Goal: Task Accomplishment & Management: Manage account settings

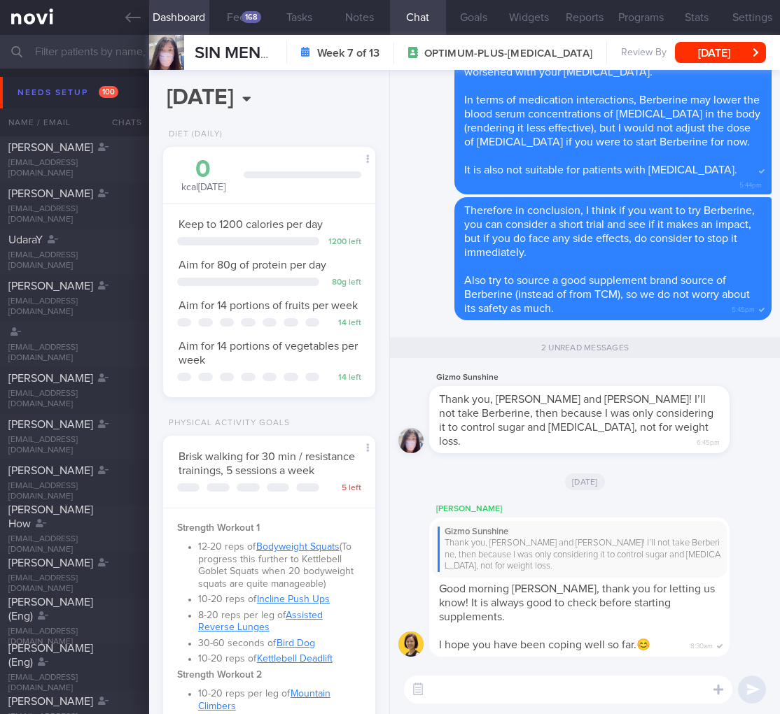
select select "8"
drag, startPoint x: 658, startPoint y: 462, endPoint x: 761, endPoint y: 458, distance: 102.9
click at [761, 458] on div "Mee Li Gizmo Sunshine Thank you, Dr Todd and Mee Li! I’ll not take Berberine, t…" at bounding box center [585, 368] width 390 height 596
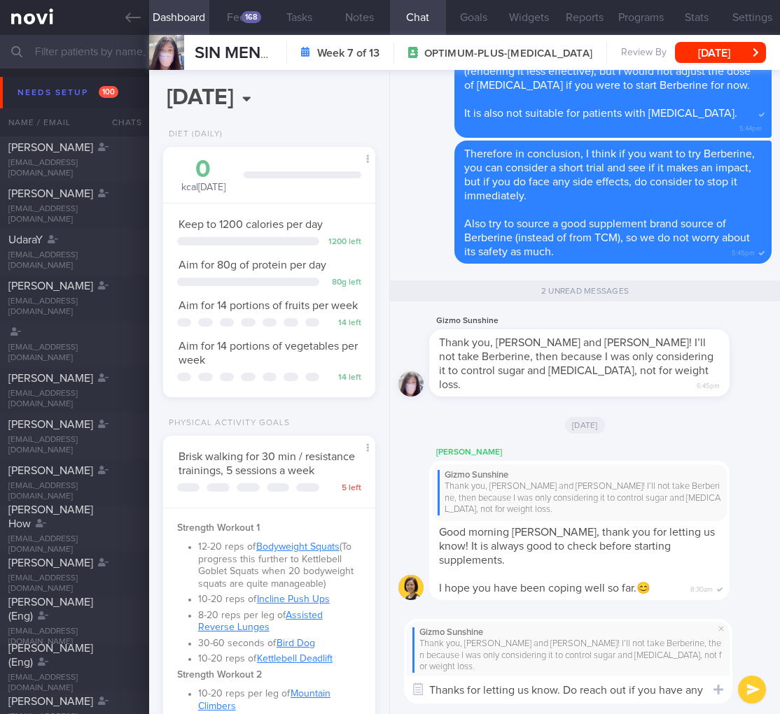
scroll to position [0, 0]
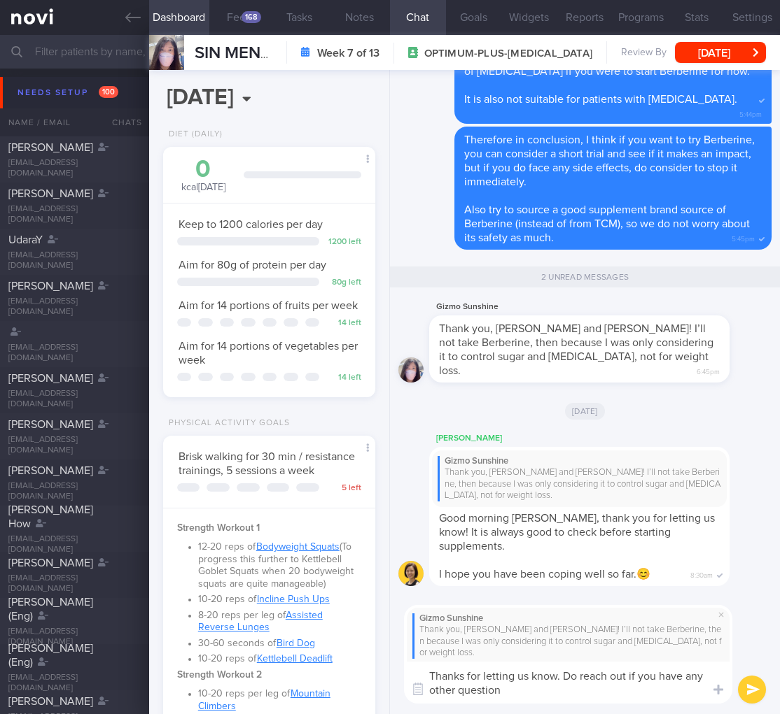
type textarea "Thanks for letting us know. Do reach out if you have any other questions"
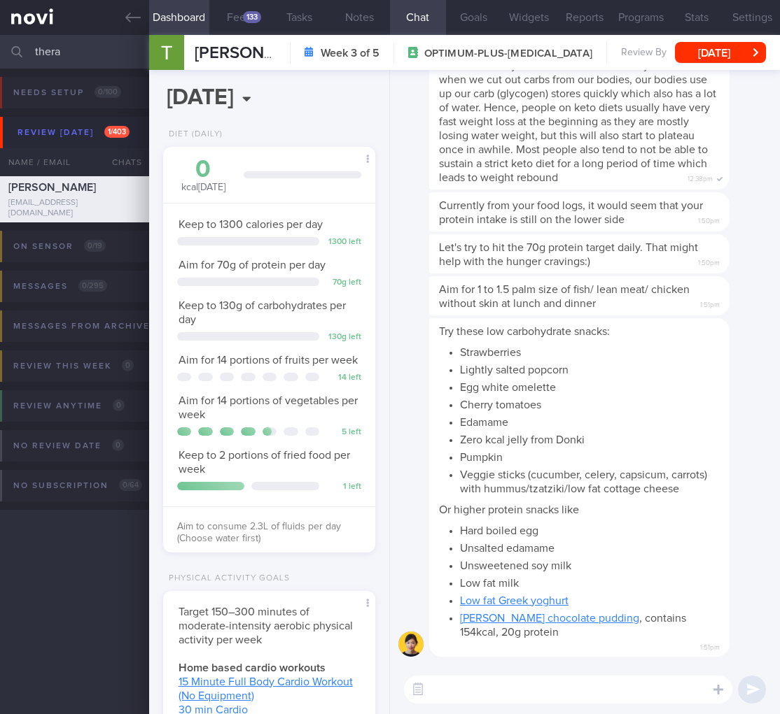
select select "8"
drag, startPoint x: 69, startPoint y: 62, endPoint x: 39, endPoint y: 38, distance: 38.4
click at [39, 38] on input "thera" at bounding box center [390, 52] width 780 height 34
click at [61, 46] on input "thera" at bounding box center [390, 52] width 780 height 34
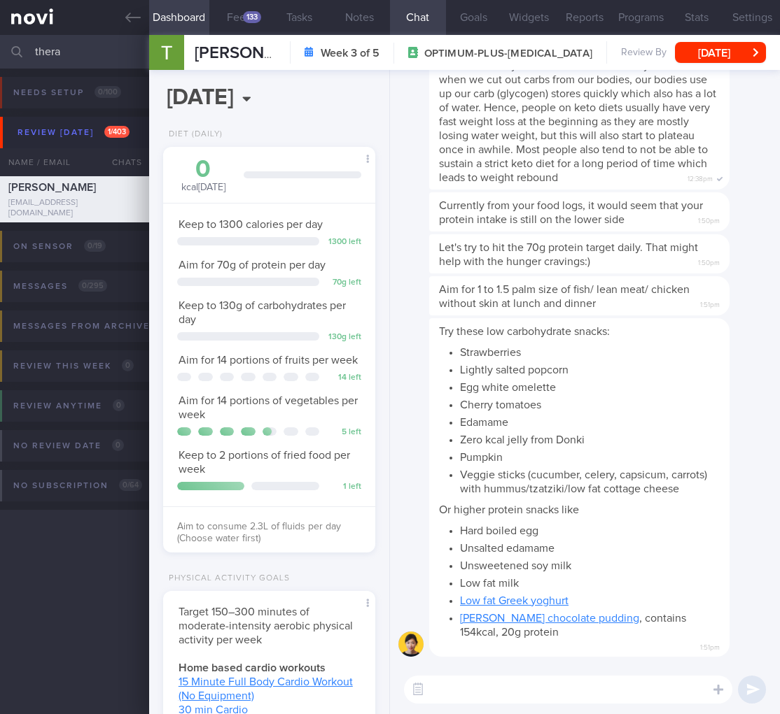
drag, startPoint x: 62, startPoint y: 48, endPoint x: -46, endPoint y: 46, distance: 108.5
click at [0, 46] on html "You are offline! Some functionality will be unavailable Patients New Users Coac…" at bounding box center [390, 357] width 780 height 714
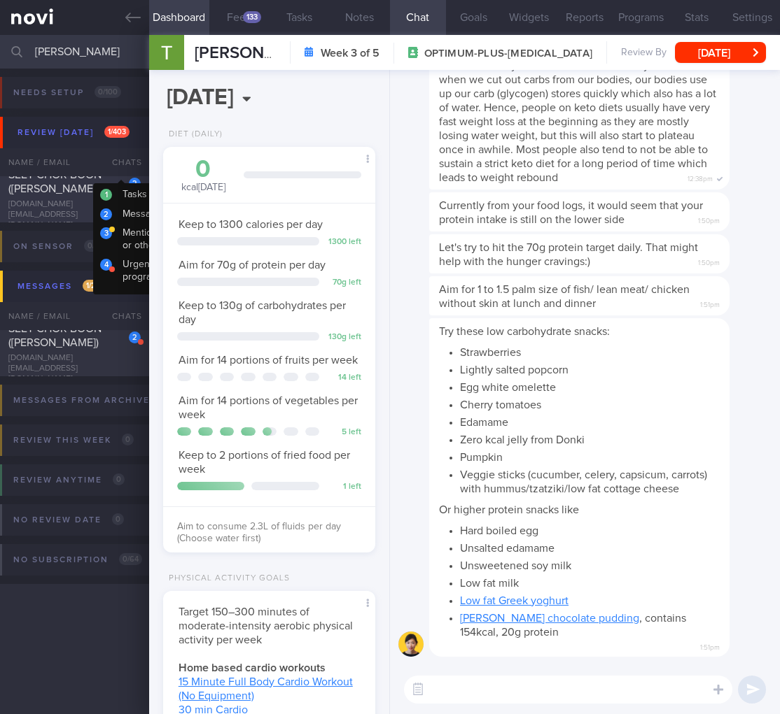
type input "elsie"
click at [93, 196] on div "SEET CHOR BOON (ELSIE)" at bounding box center [72, 182] width 129 height 28
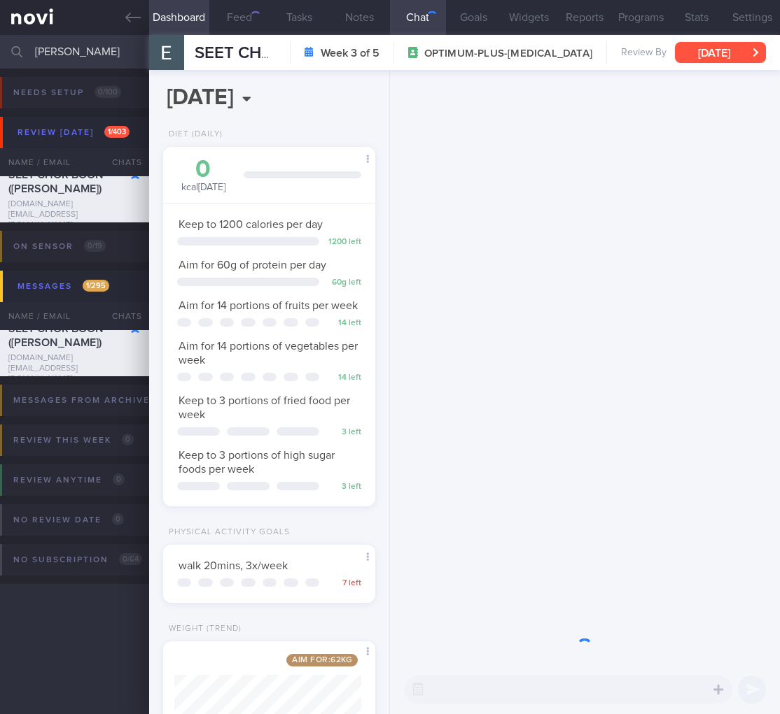
click at [711, 46] on button "Sat, 30 Aug" at bounding box center [720, 52] width 91 height 21
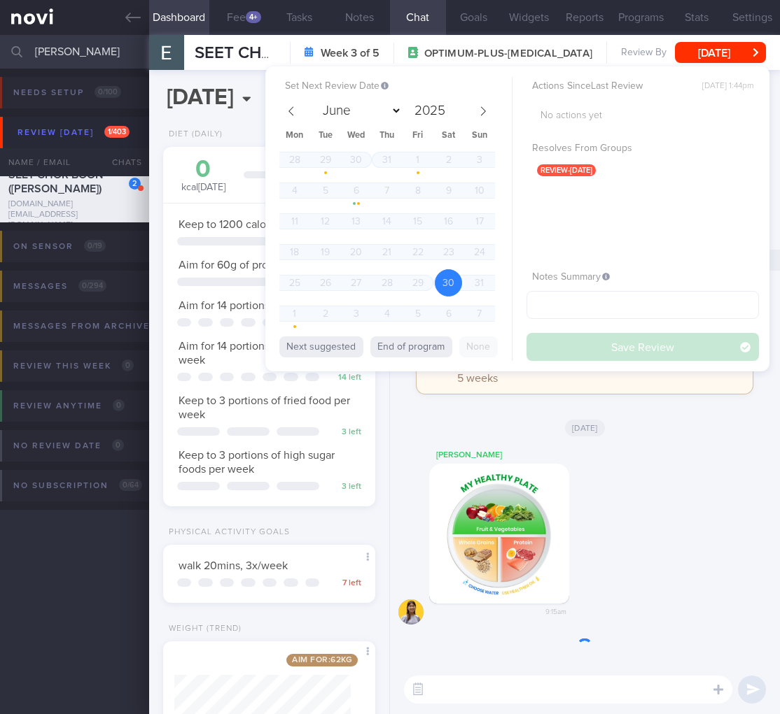
scroll to position [108, 176]
click at [487, 106] on icon at bounding box center [483, 111] width 10 height 10
select select "8"
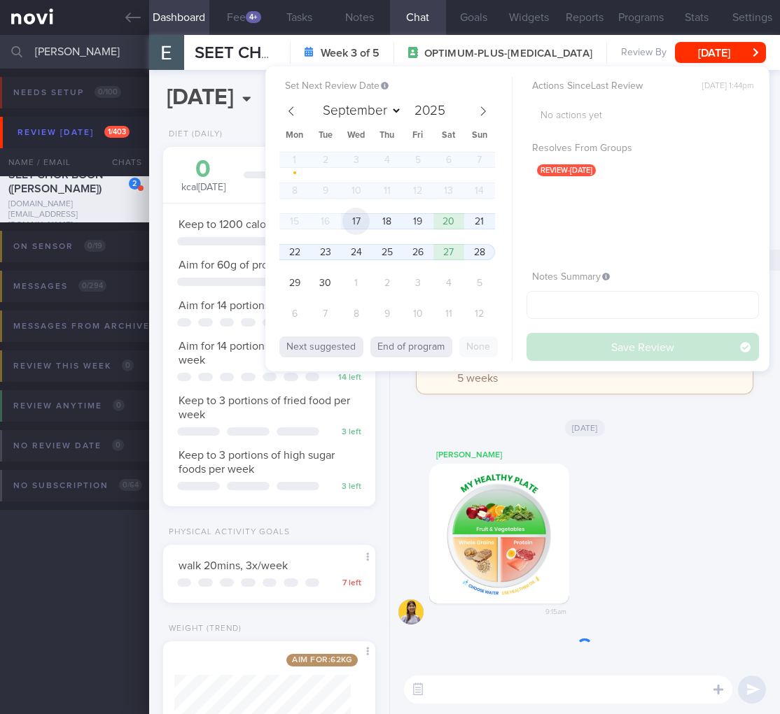
click at [351, 219] on span "17" at bounding box center [355, 221] width 27 height 27
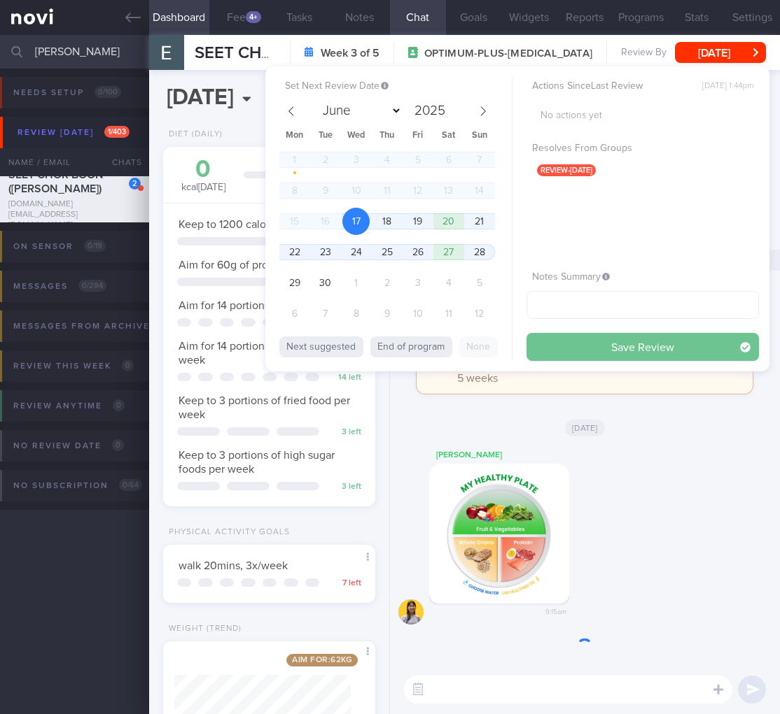
click at [570, 344] on button "Save Review" at bounding box center [642, 347] width 232 height 28
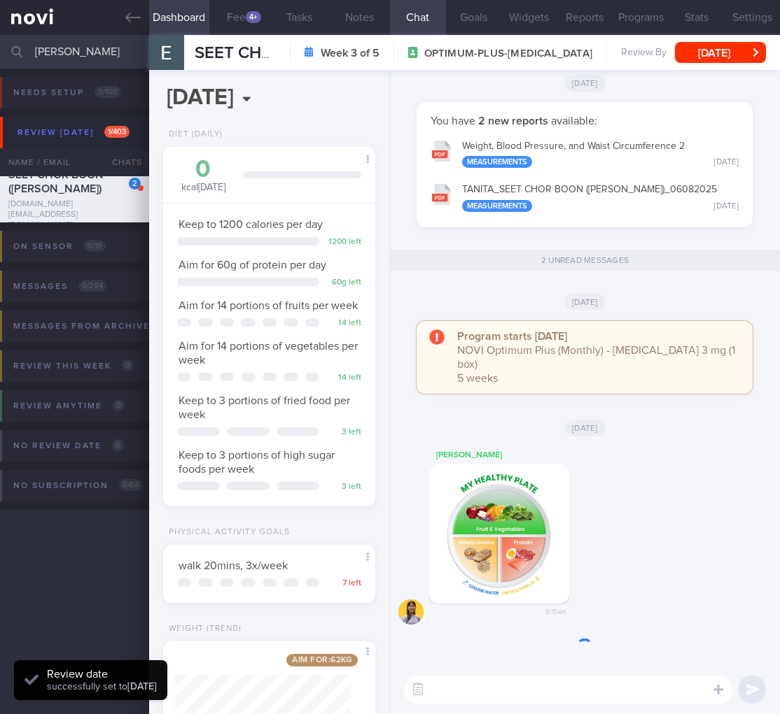
click at [589, 507] on div "Elizabeth 9:15am" at bounding box center [520, 536] width 182 height 178
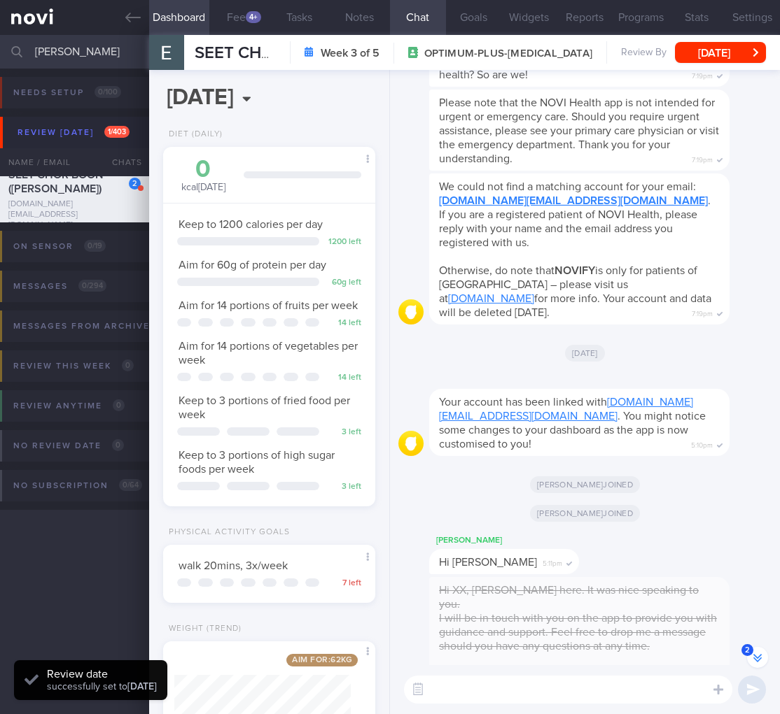
scroll to position [-2333, 0]
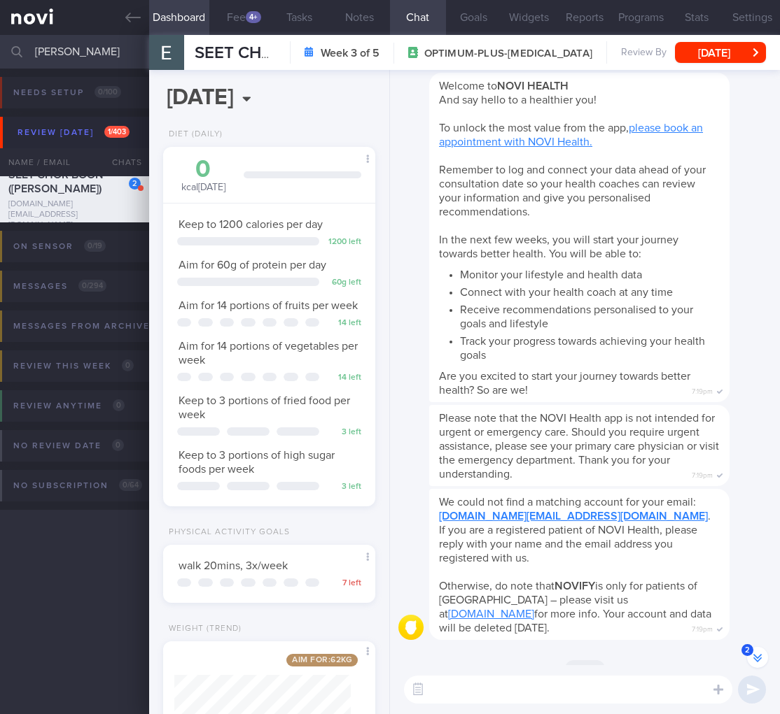
drag, startPoint x: 92, startPoint y: 55, endPoint x: -31, endPoint y: 48, distance: 123.3
click at [0, 48] on html "You are offline! Some functionality will be unavailable Patients New Users Coac…" at bounding box center [390, 357] width 780 height 714
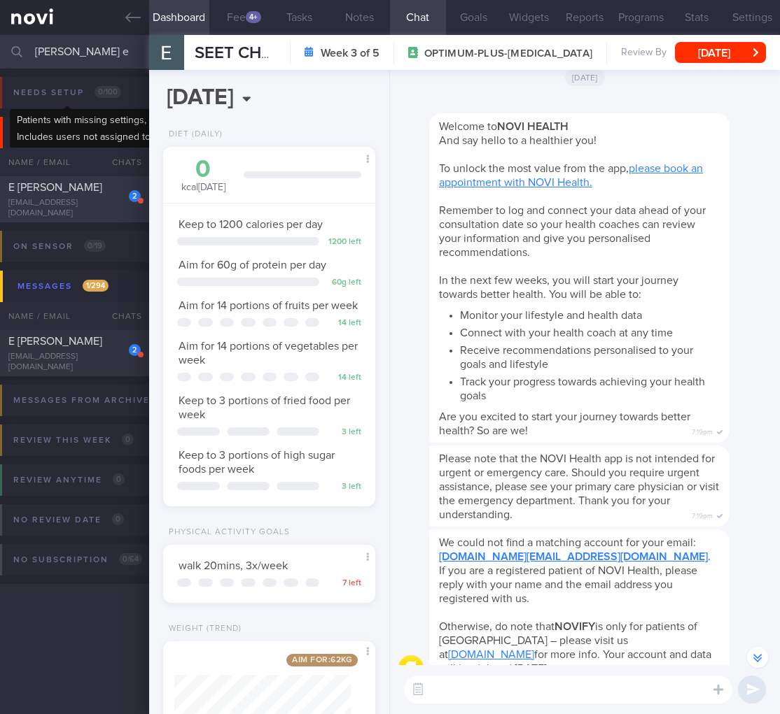
scroll to position [-2332, 0]
type input "lum e"
click at [136, 211] on div "evonlum@yahoo.com.sg" at bounding box center [74, 208] width 132 height 21
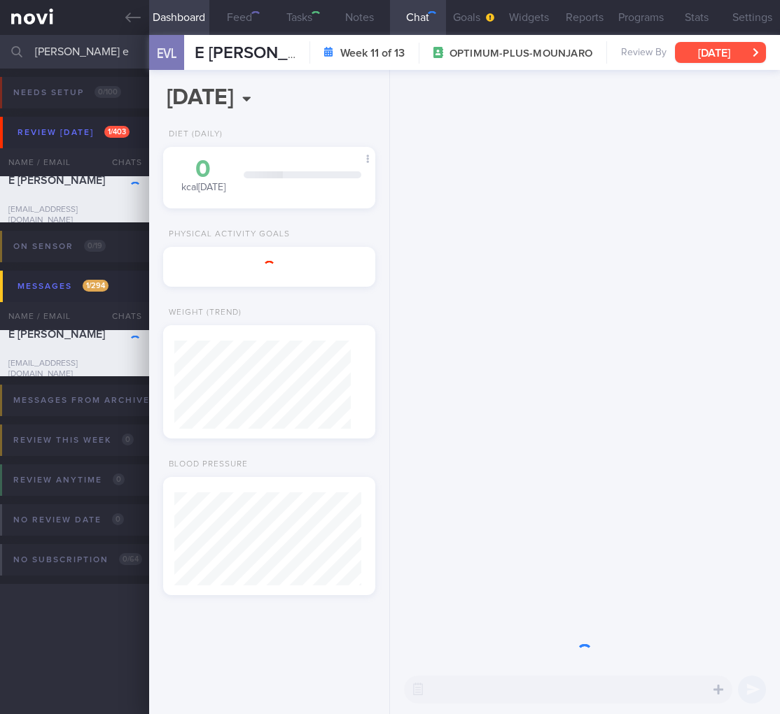
click at [714, 52] on button "Mon, 7 Jul" at bounding box center [720, 52] width 91 height 21
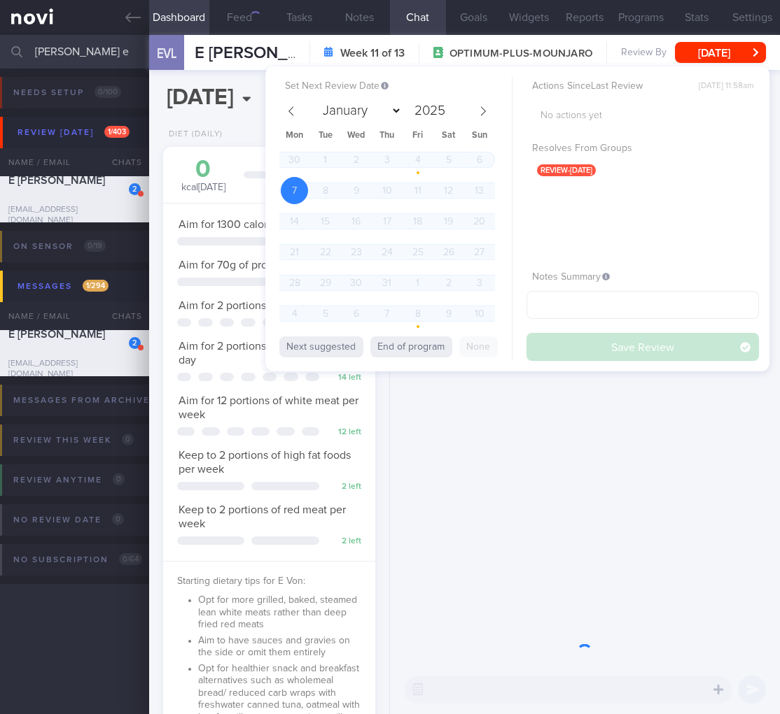
scroll to position [108, 176]
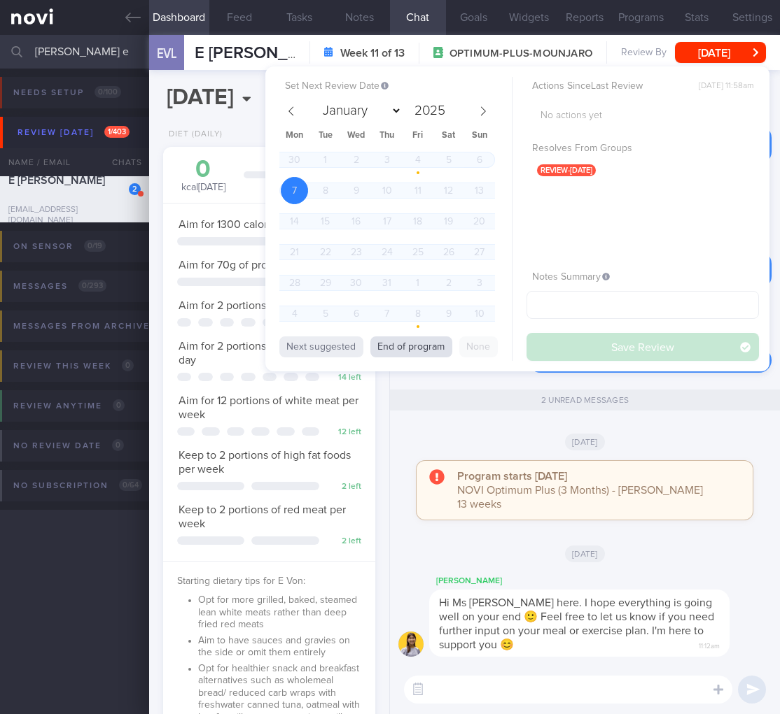
click at [373, 346] on button "End of program" at bounding box center [411, 347] width 82 height 21
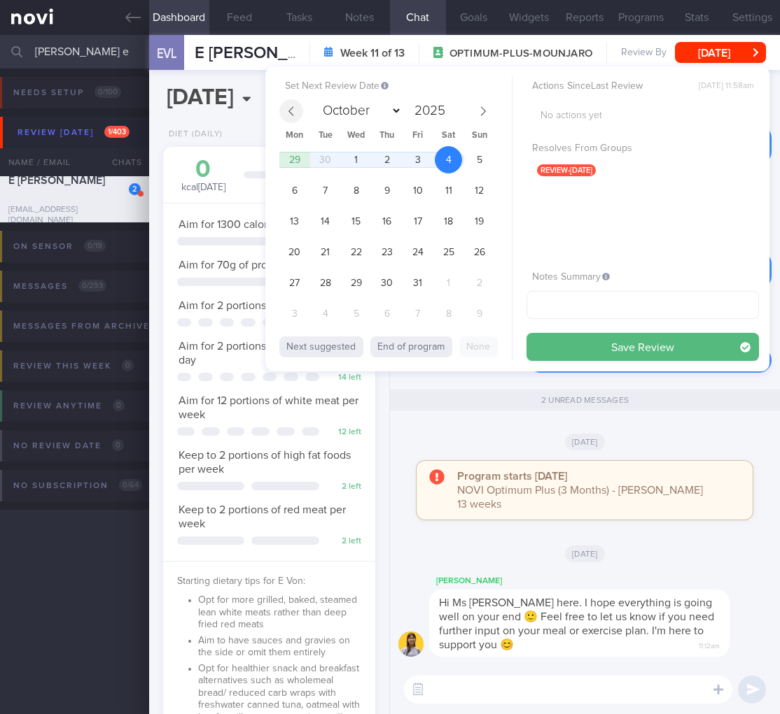
click at [295, 115] on icon at bounding box center [291, 111] width 10 height 10
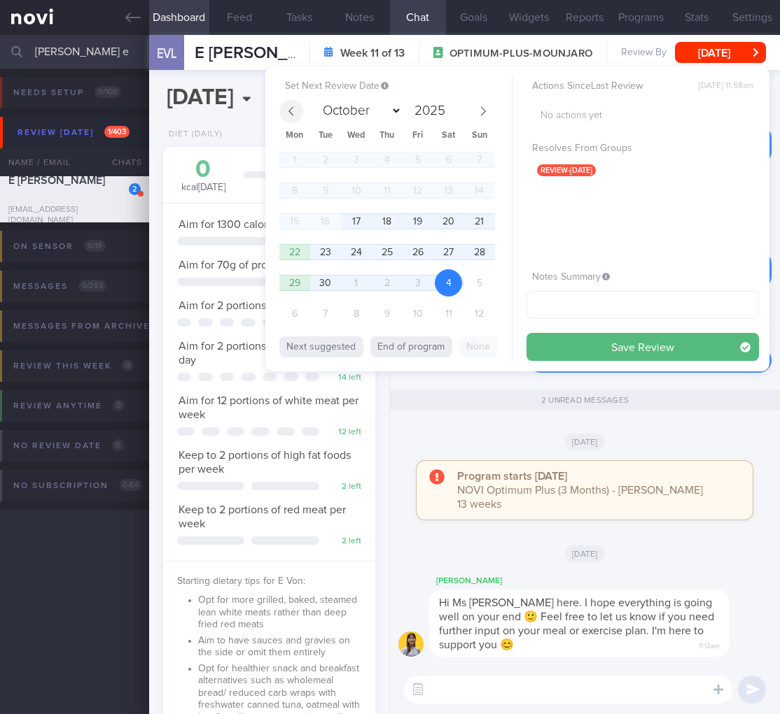
select select "8"
click at [356, 217] on span "17" at bounding box center [355, 221] width 27 height 27
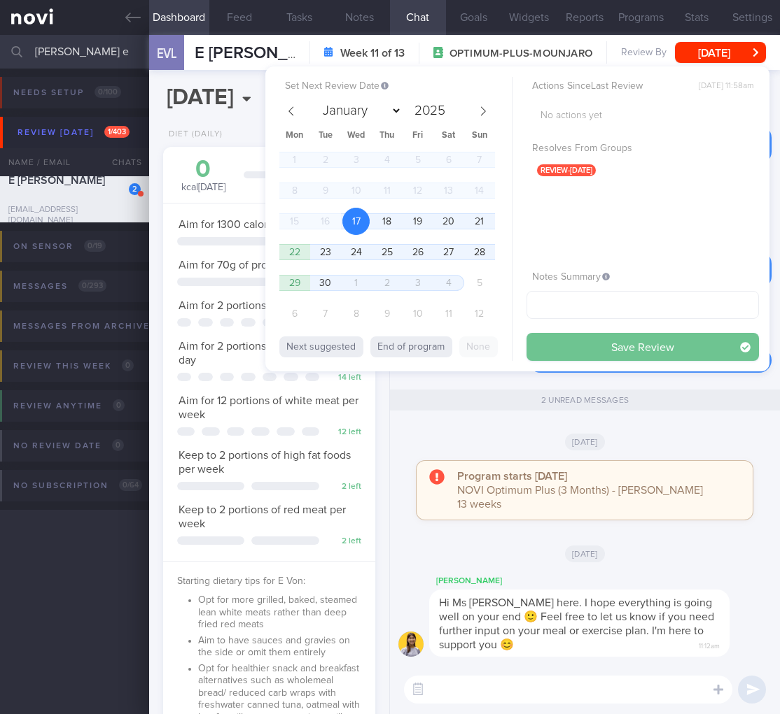
click at [614, 347] on button "Save Review" at bounding box center [642, 347] width 232 height 28
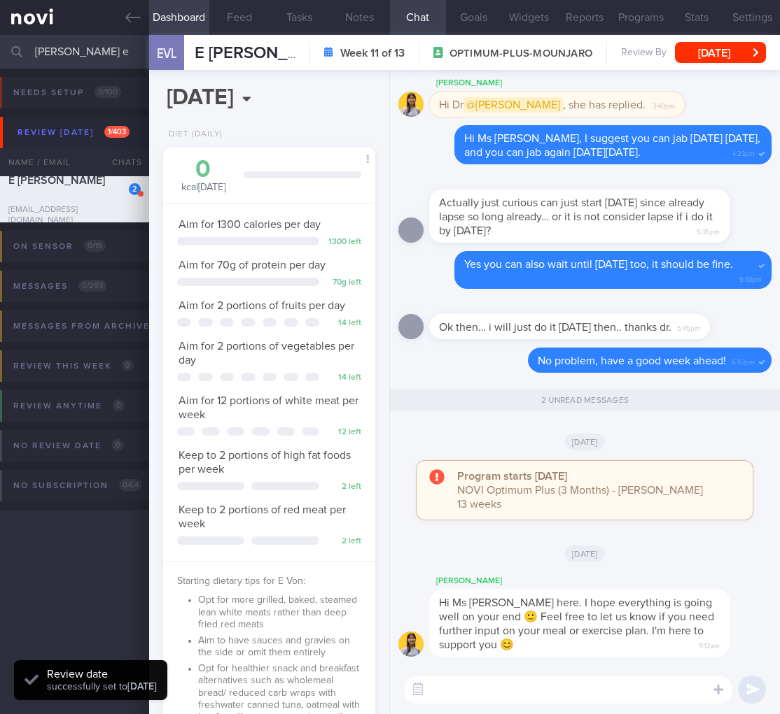
click at [258, 530] on div "Keep to 2 portions of red meat per week" at bounding box center [269, 517] width 184 height 28
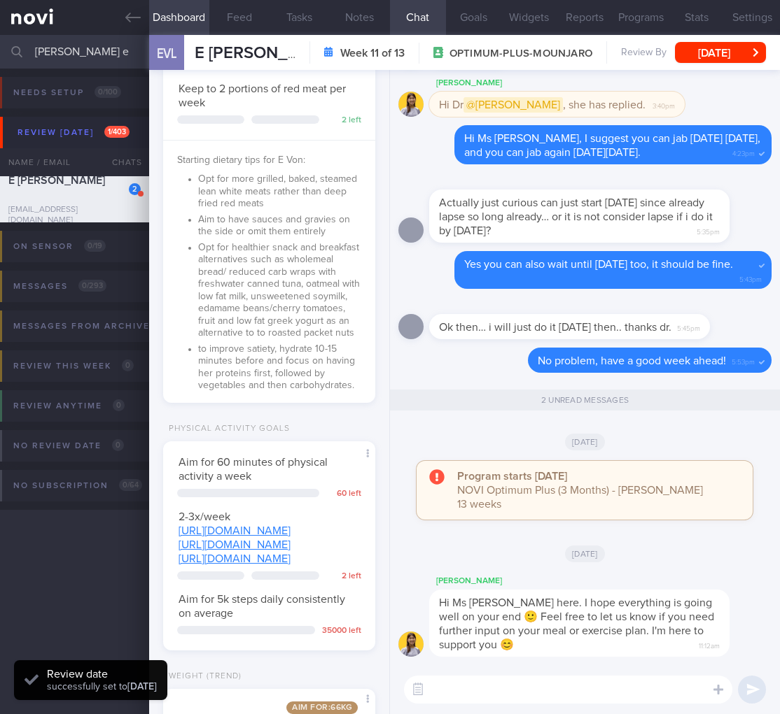
scroll to position [793, 0]
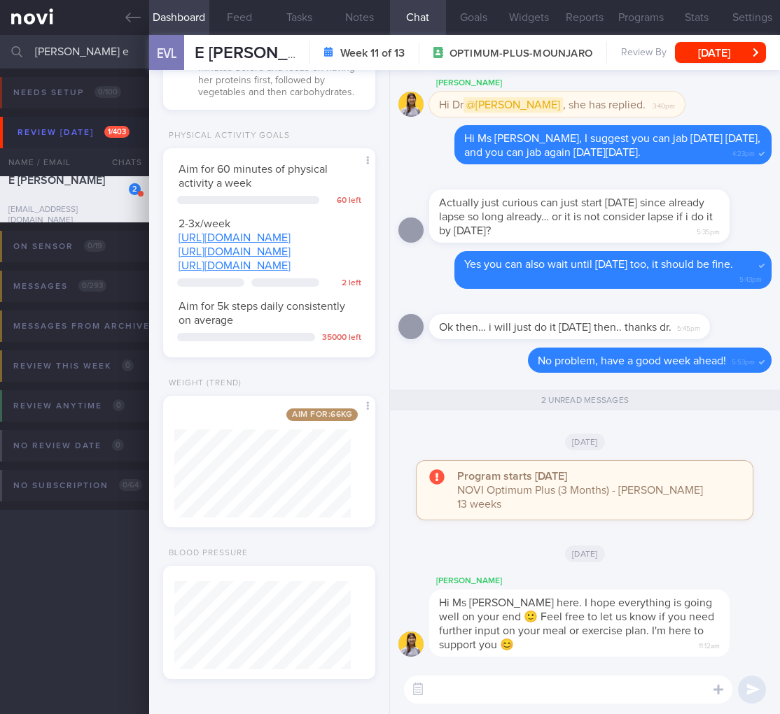
drag, startPoint x: 62, startPoint y: 55, endPoint x: -79, endPoint y: 45, distance: 141.7
click at [0, 45] on html "You are offline! Some functionality will be unavailable Patients New Users Coac…" at bounding box center [390, 357] width 780 height 714
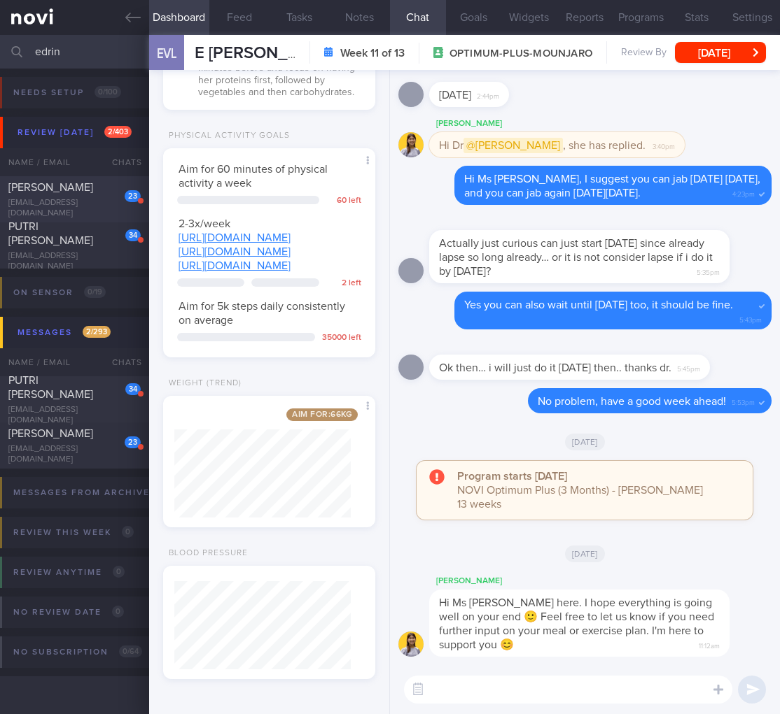
type input "edrin"
click at [69, 201] on div "23 EDRIN BIN ISMAIL edzanara@yahoo.com.sg" at bounding box center [74, 200] width 149 height 38
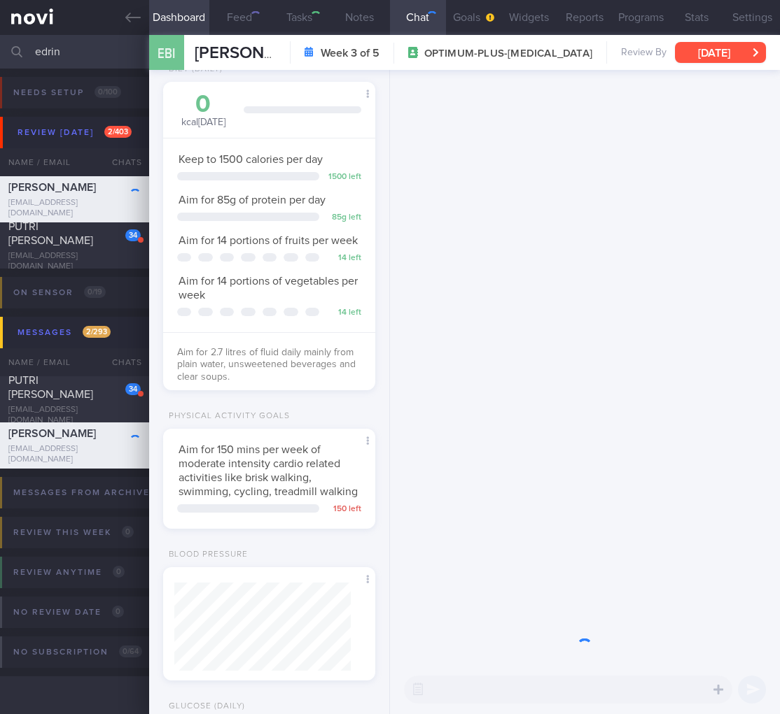
scroll to position [91, 182]
click at [731, 59] on button "Wed, 3 Sep" at bounding box center [720, 52] width 91 height 21
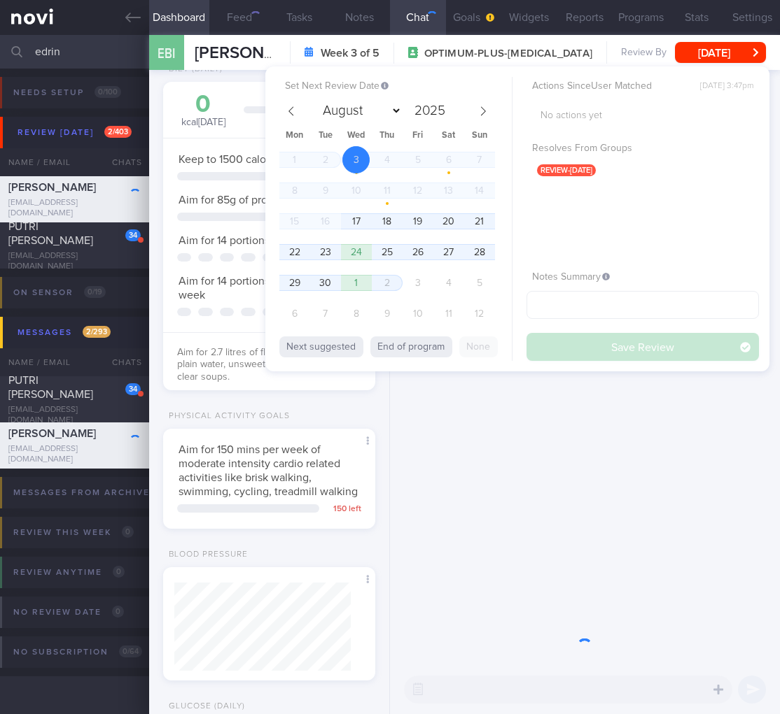
scroll to position [108, 176]
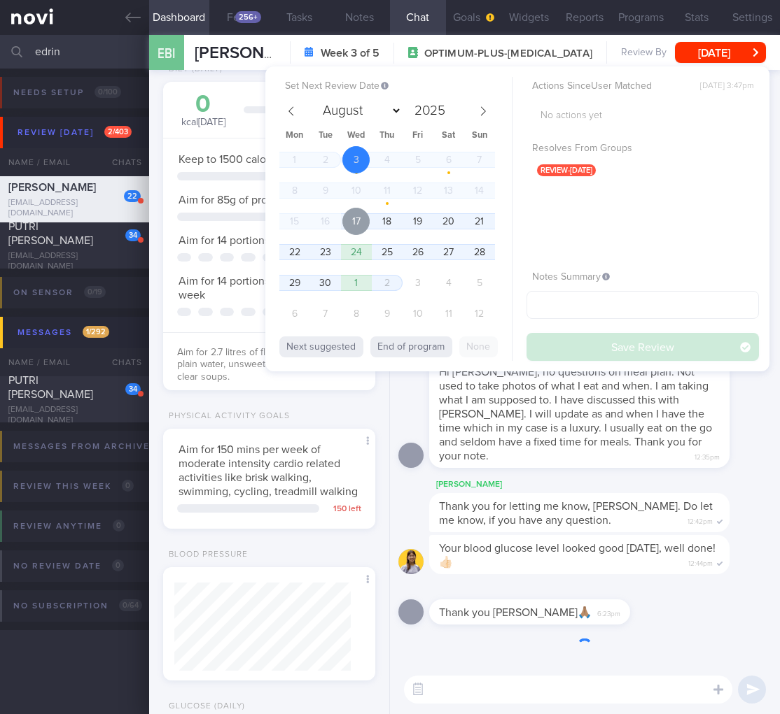
click at [345, 218] on span "17" at bounding box center [355, 221] width 27 height 27
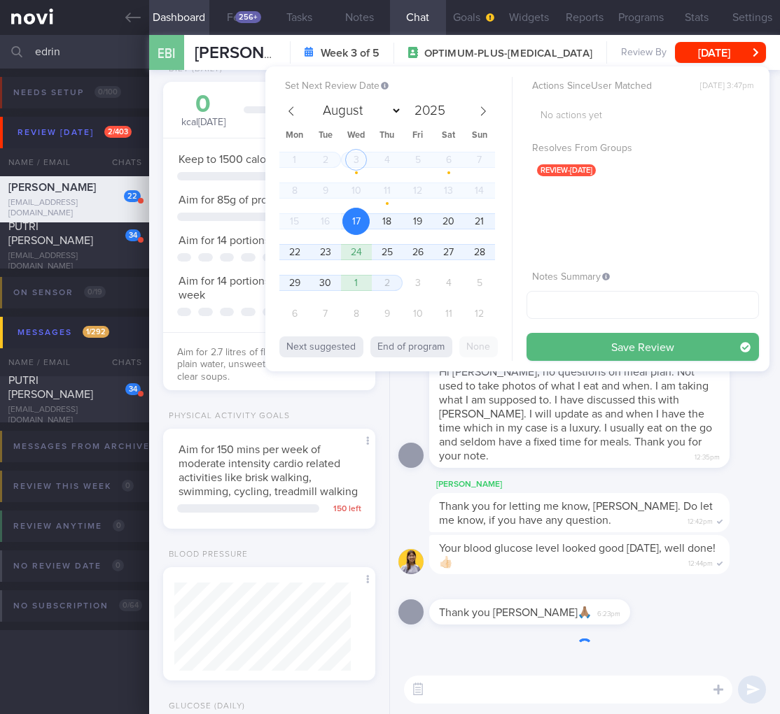
click at [659, 343] on button "Save Review" at bounding box center [642, 347] width 232 height 28
click at [657, 481] on div "Elizabeth" at bounding box center [600, 485] width 342 height 17
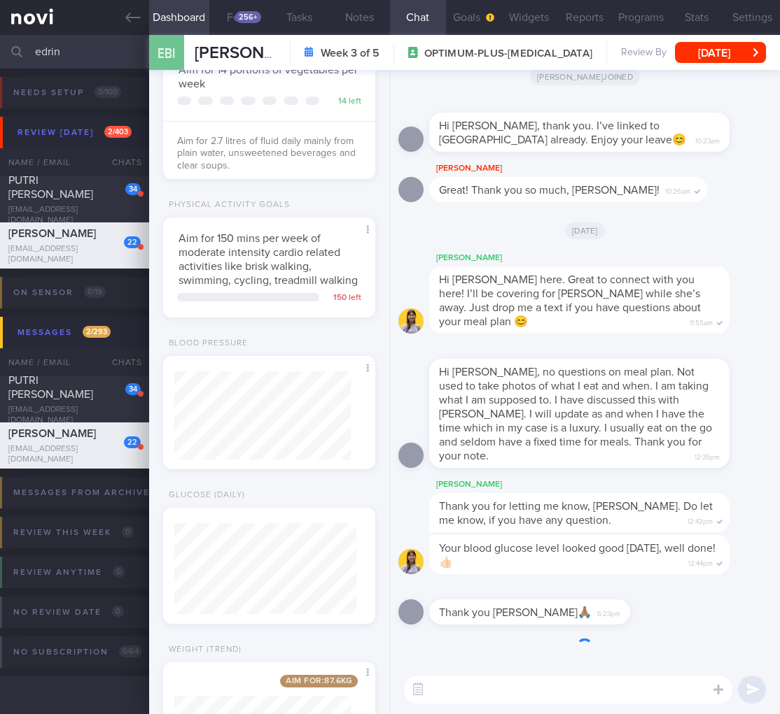
scroll to position [419, 0]
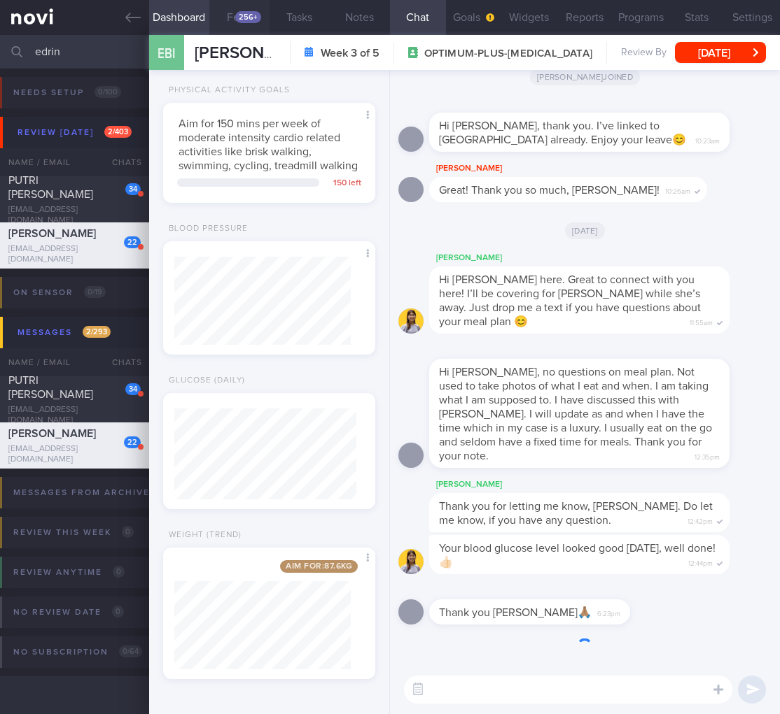
click at [249, 15] on div "256+" at bounding box center [248, 17] width 26 height 12
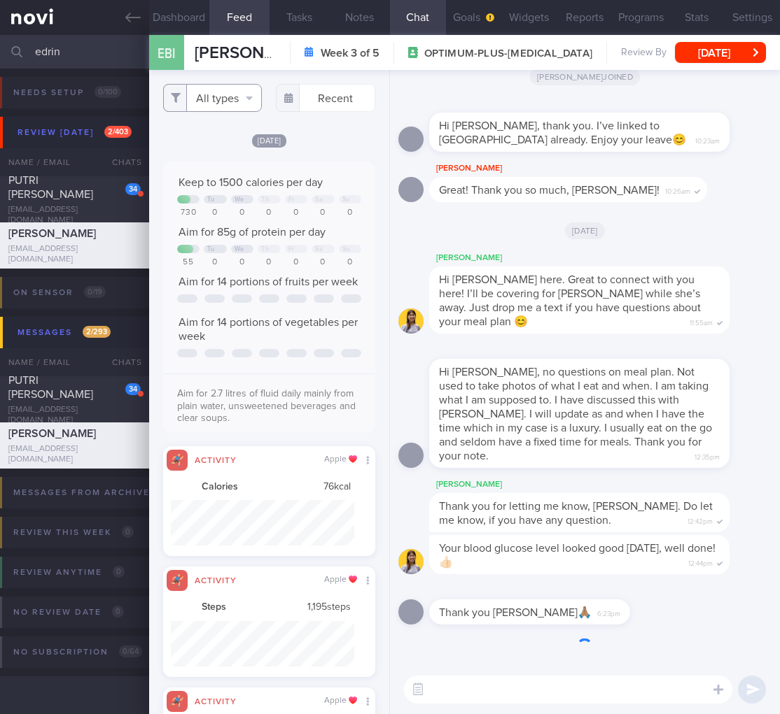
click at [213, 103] on button "All types" at bounding box center [212, 98] width 99 height 28
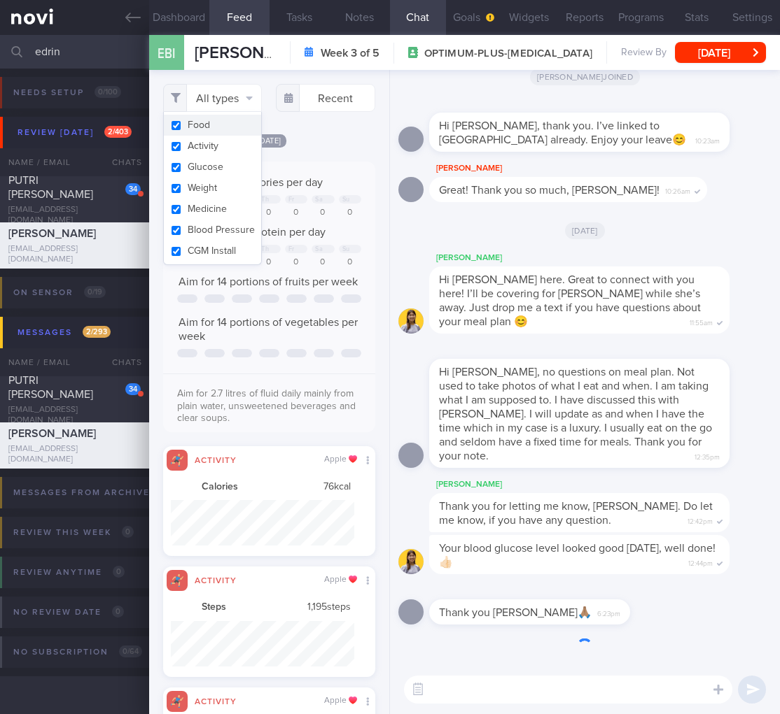
click at [216, 149] on button "Activity" at bounding box center [213, 146] width 98 height 21
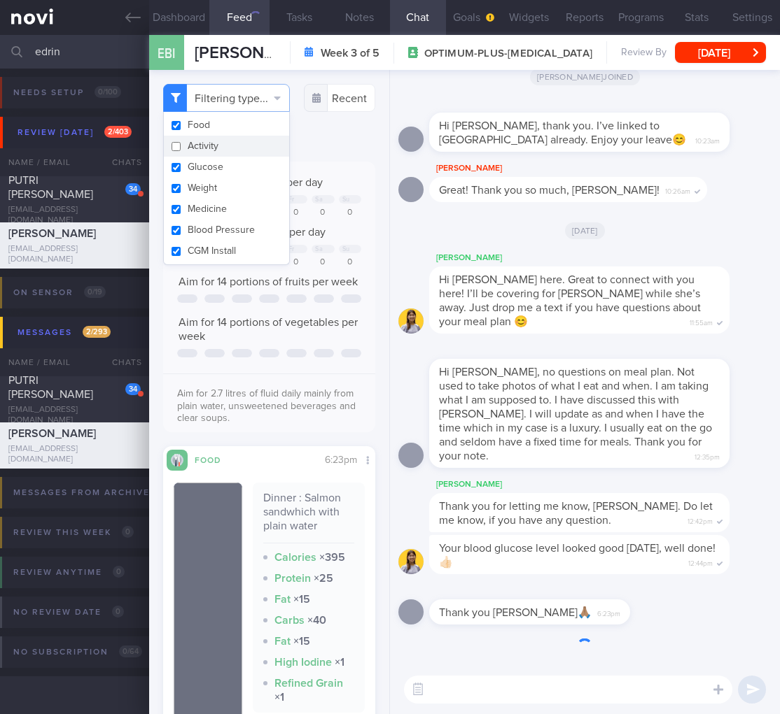
checkbox input "false"
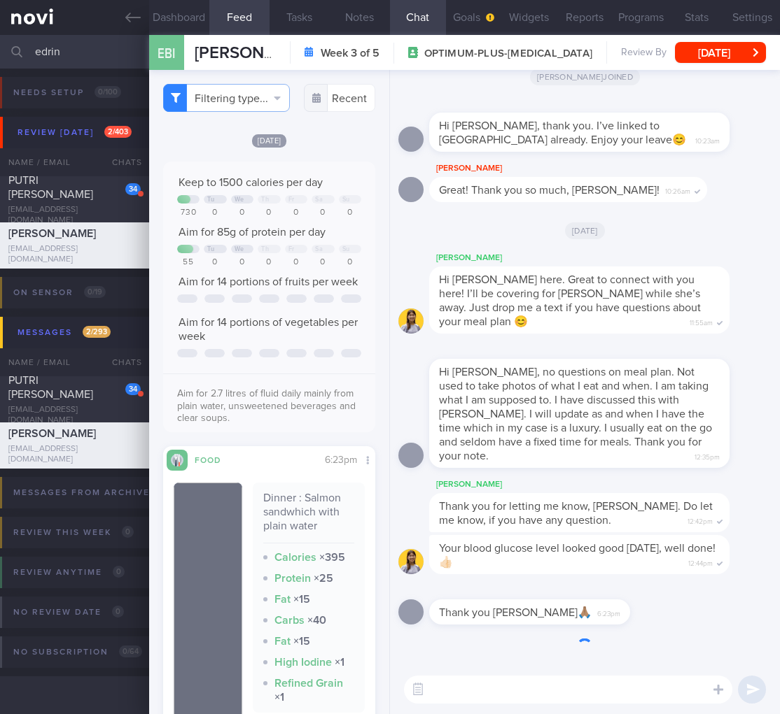
click at [312, 429] on div "Aim for 2.7 litres of fluid daily mainly from plain water, unsweetened beverage…" at bounding box center [269, 401] width 212 height 55
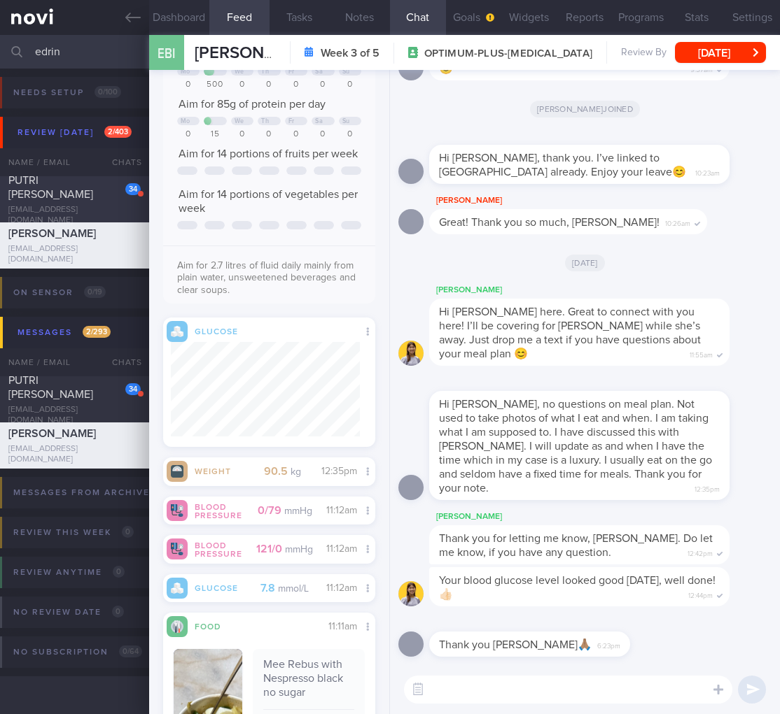
click at [89, 189] on span "PUTRI ADRIEANNA BINTE EDRIN" at bounding box center [50, 187] width 85 height 25
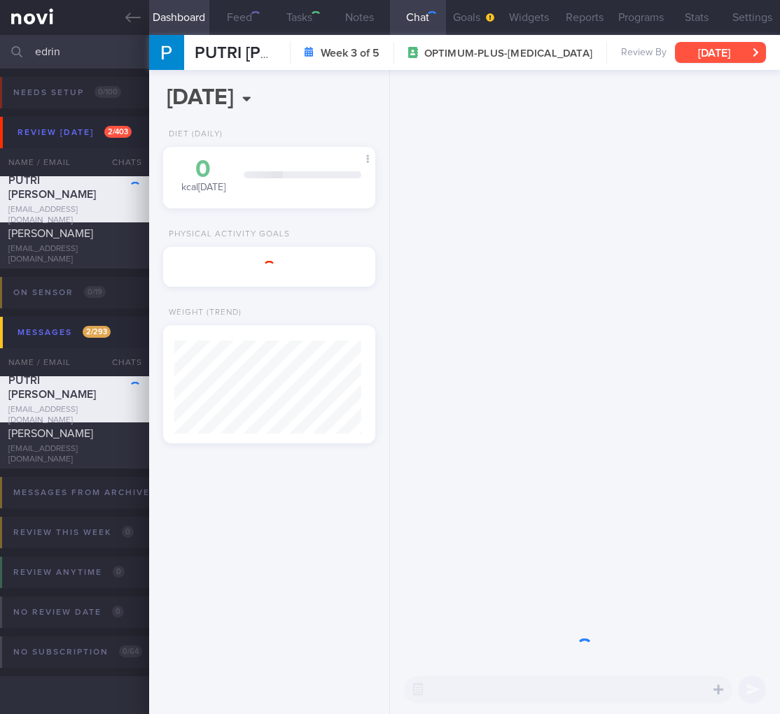
click at [727, 52] on button "Wed, 3 Sep" at bounding box center [720, 52] width 91 height 21
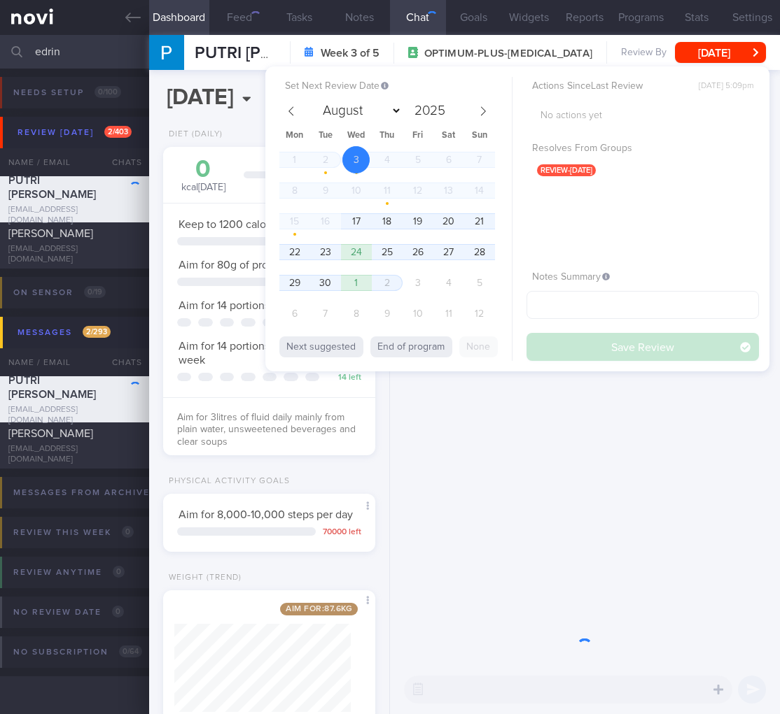
scroll to position [108, 176]
click at [355, 219] on span "17" at bounding box center [355, 221] width 27 height 27
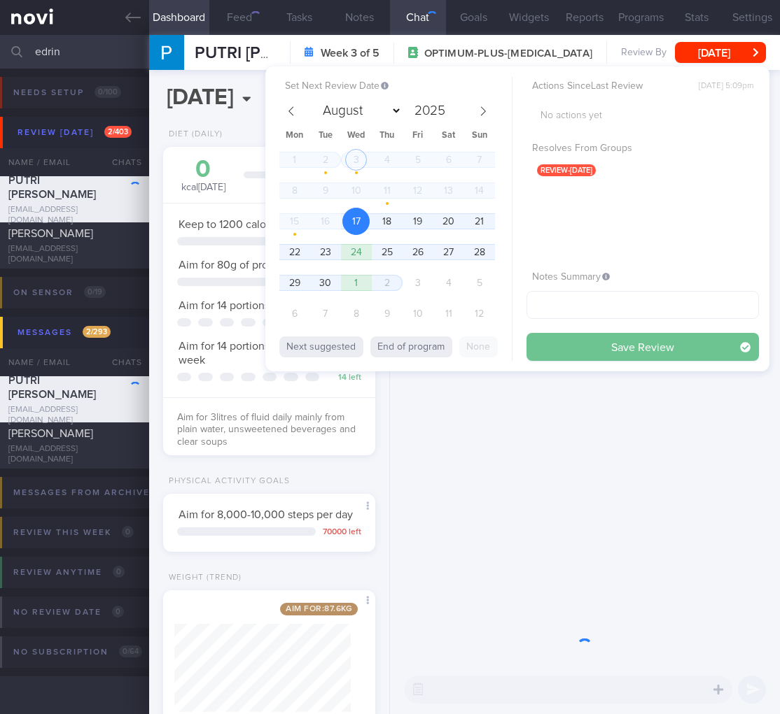
click at [652, 348] on button "Save Review" at bounding box center [642, 347] width 232 height 28
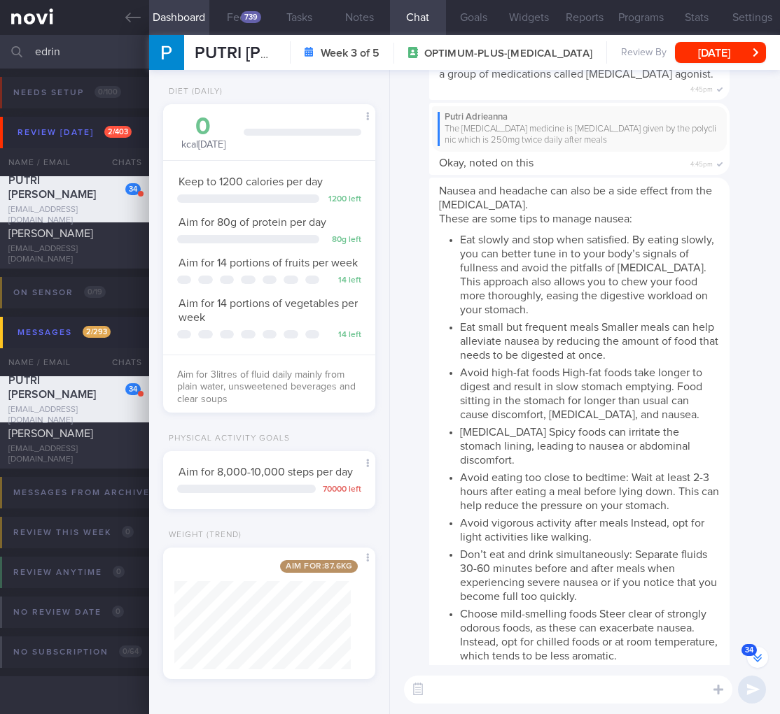
scroll to position [-2395, 0]
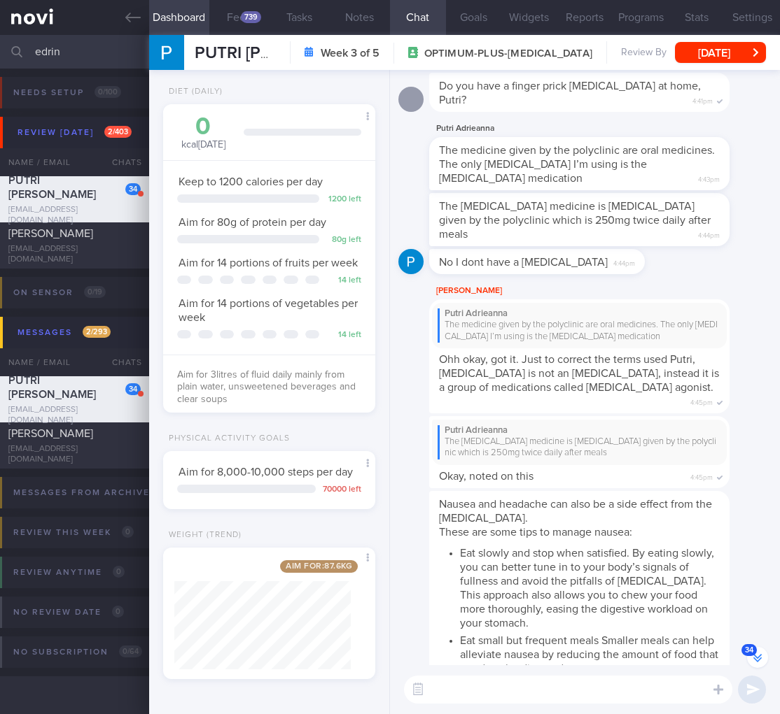
drag, startPoint x: 127, startPoint y: 62, endPoint x: -125, endPoint y: 55, distance: 252.7
click at [0, 55] on html "You are offline! Some functionality will be unavailable Patients New Users Coac…" at bounding box center [390, 357] width 780 height 714
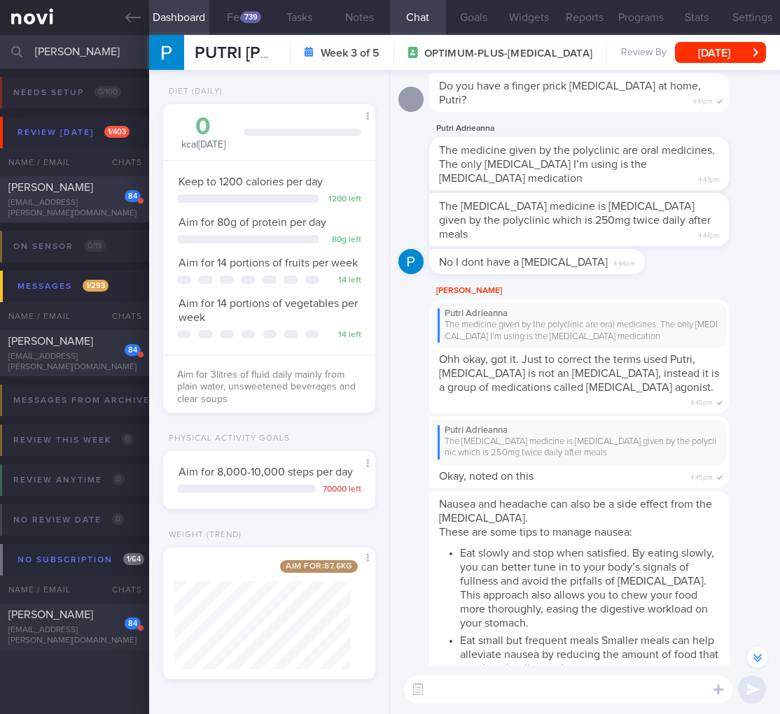
type input "sagnik"
click at [80, 195] on div "SAGNIK BANERJEE" at bounding box center [72, 188] width 129 height 14
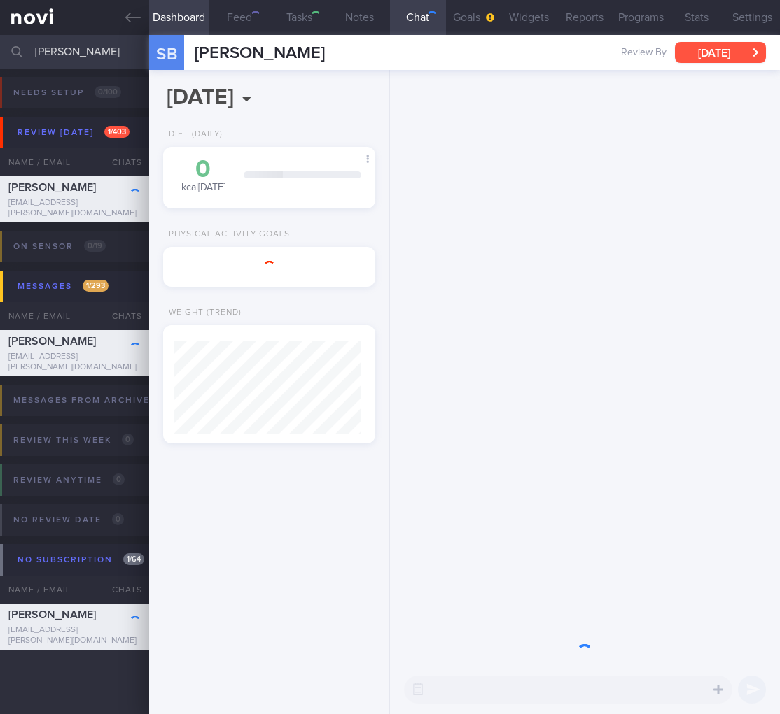
scroll to position [699663, 699589]
click at [705, 48] on button "Wed, 16 Jul" at bounding box center [720, 52] width 91 height 21
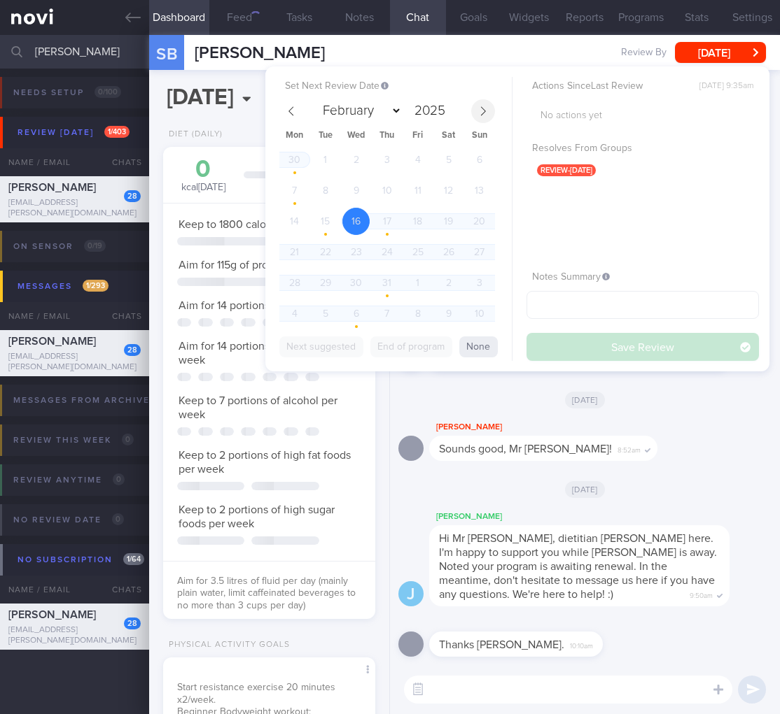
scroll to position [-2203, 0]
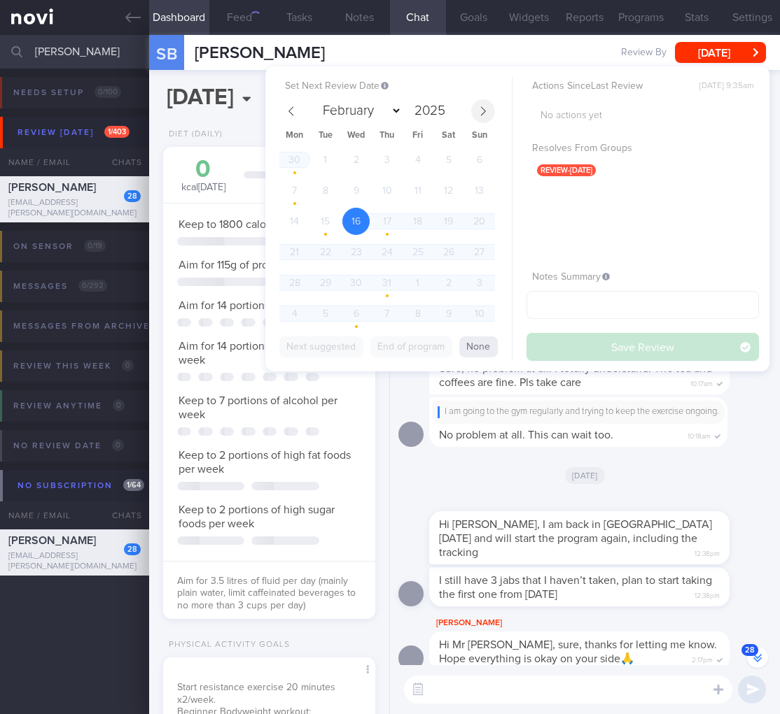
click at [482, 113] on icon at bounding box center [483, 111] width 10 height 10
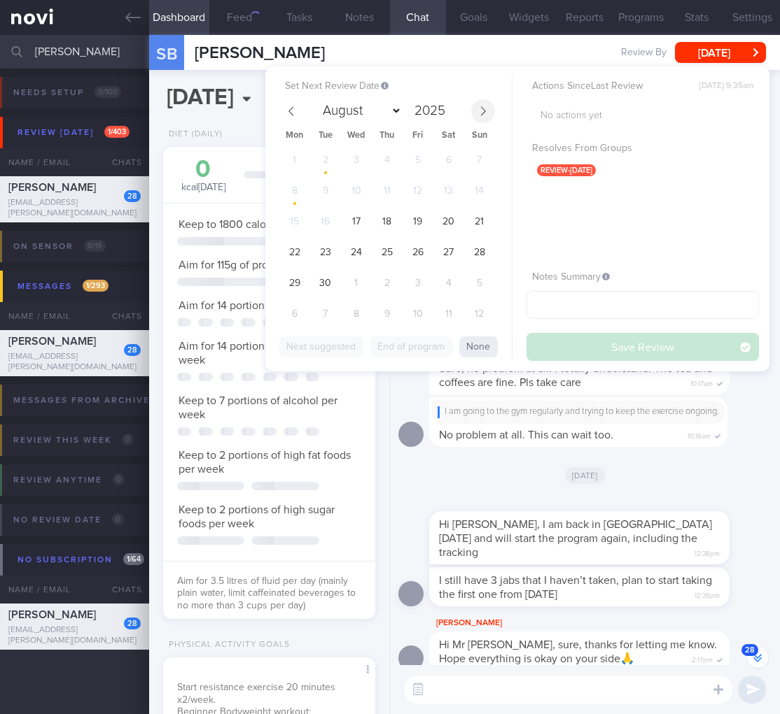
select select "8"
click at [358, 217] on span "17" at bounding box center [355, 221] width 27 height 27
click at [664, 344] on button "Save Review" at bounding box center [642, 347] width 232 height 28
click at [351, 222] on div "Set Next Review Date 17 Sep 2025 February March April May June July August Sept…" at bounding box center [395, 204] width 232 height 249
click at [358, 220] on div "Set Next Review Date 17 Sep 2025 February March April May June July August Sept…" at bounding box center [395, 204] width 232 height 249
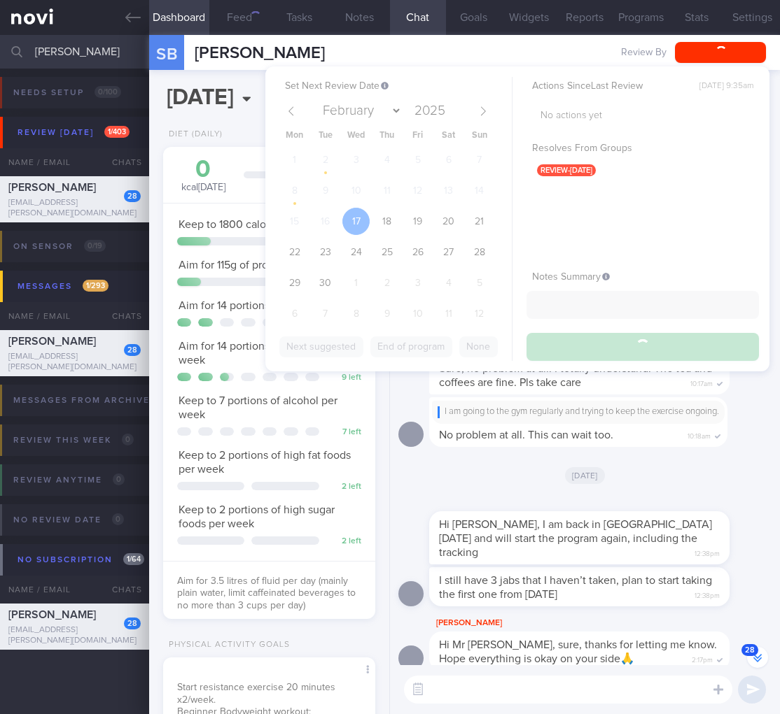
click at [358, 220] on div "Set Next Review Date 17 Sep 2025 February March April May June July August Sept…" at bounding box center [395, 204] width 232 height 249
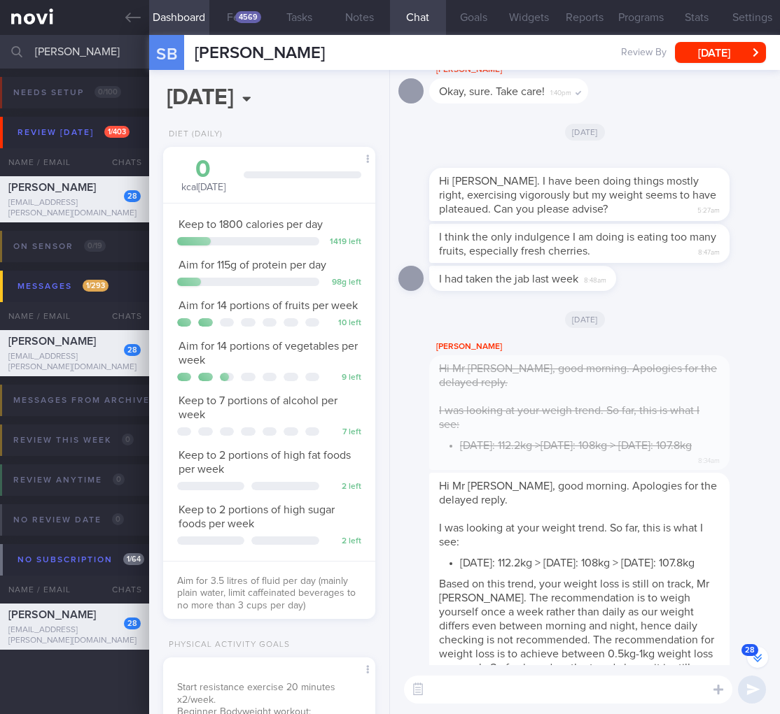
scroll to position [-651, 0]
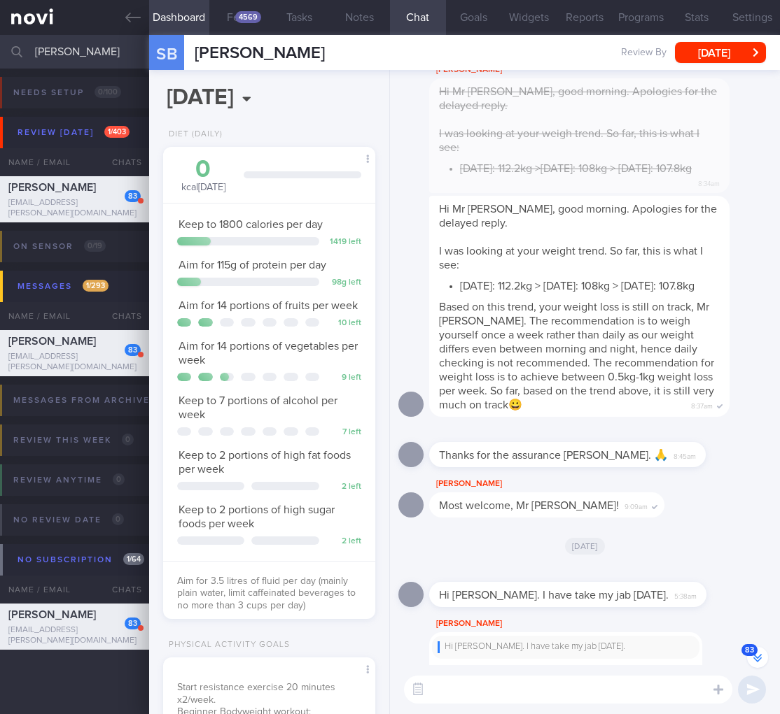
drag, startPoint x: 101, startPoint y: 50, endPoint x: -161, endPoint y: 43, distance: 262.5
click at [0, 43] on html "You are offline! Some functionality will be unavailable Patients New Users Coac…" at bounding box center [390, 357] width 780 height 714
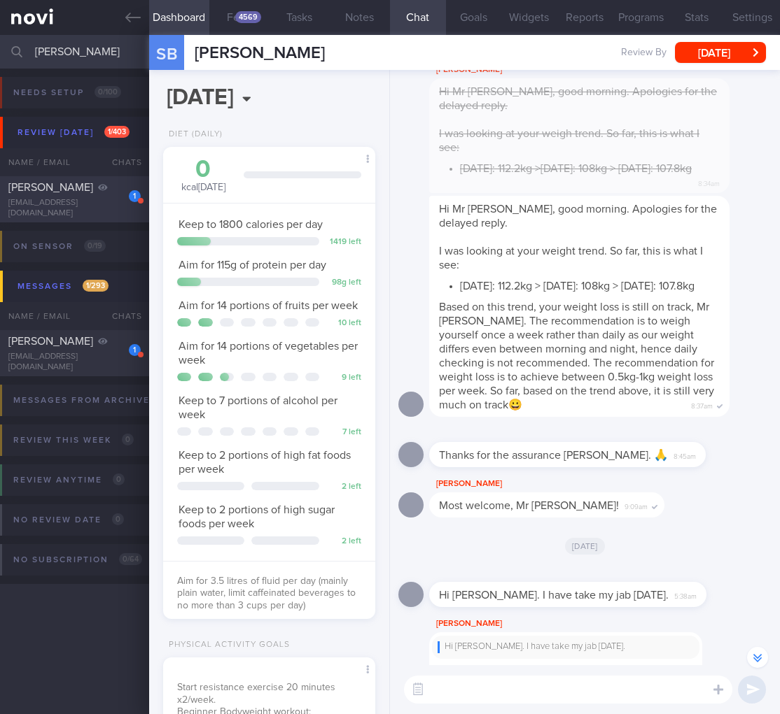
click at [127, 199] on div "1" at bounding box center [125, 192] width 31 height 22
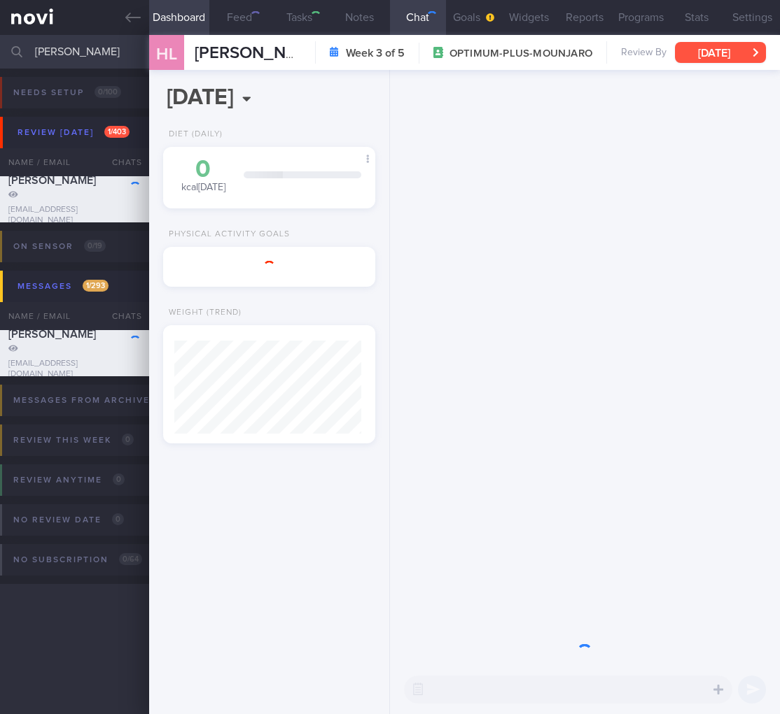
click at [737, 50] on button "Mon, 1 Sep" at bounding box center [720, 52] width 91 height 21
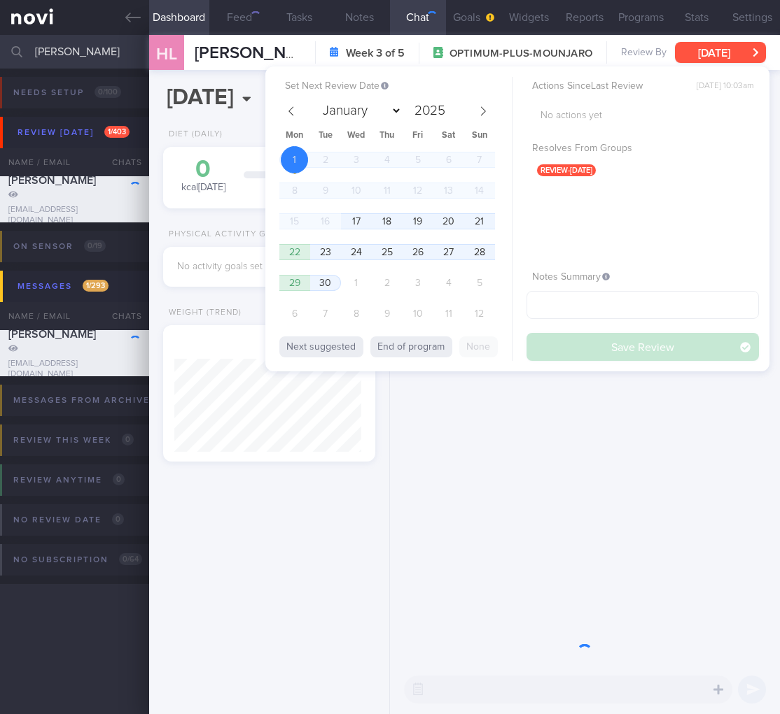
scroll to position [113, 187]
click at [342, 221] on span "17" at bounding box center [355, 221] width 27 height 27
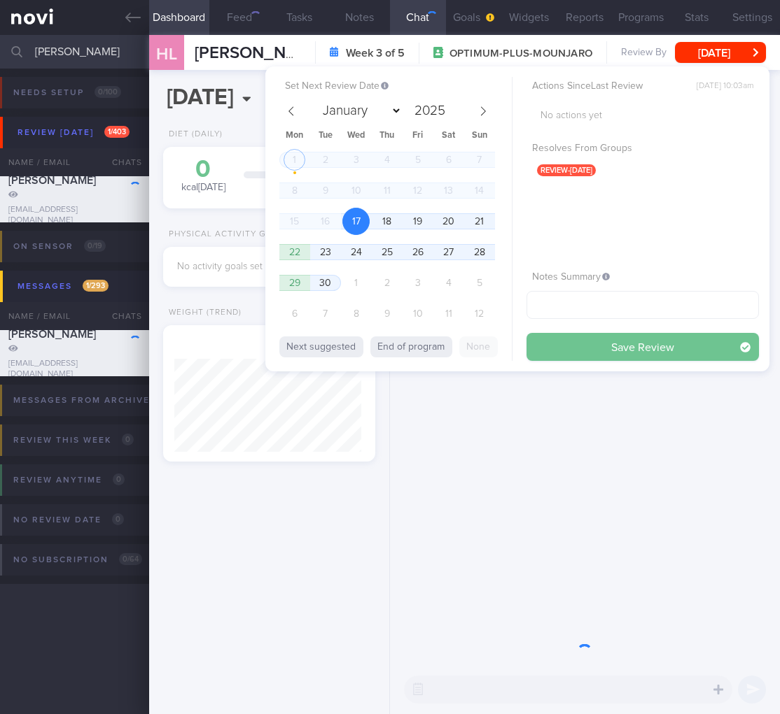
click at [598, 340] on button "Save Review" at bounding box center [642, 347] width 232 height 28
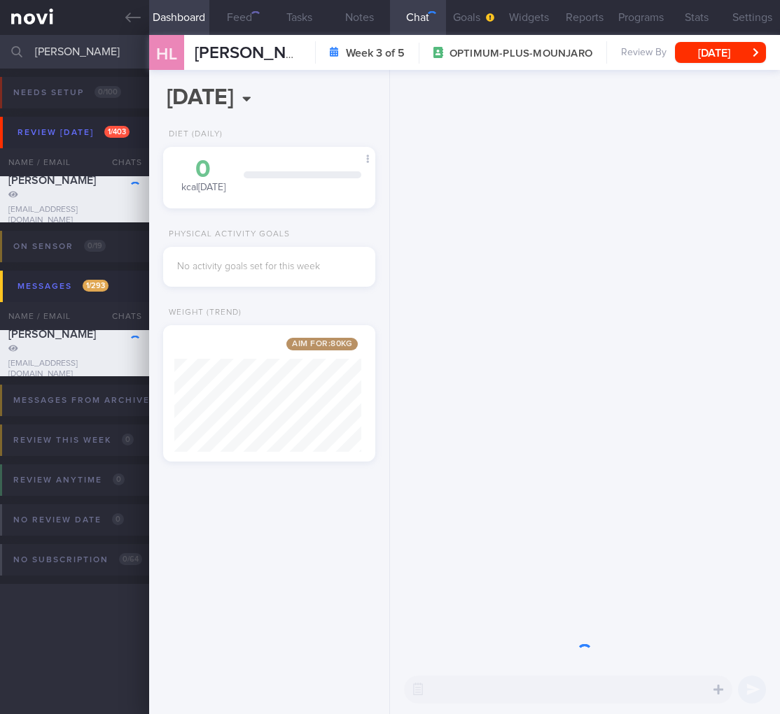
drag, startPoint x: 124, startPoint y: 59, endPoint x: -58, endPoint y: 49, distance: 182.2
click at [0, 49] on html "You are offline! Some functionality will be unavailable Patients New Users Coac…" at bounding box center [390, 357] width 780 height 714
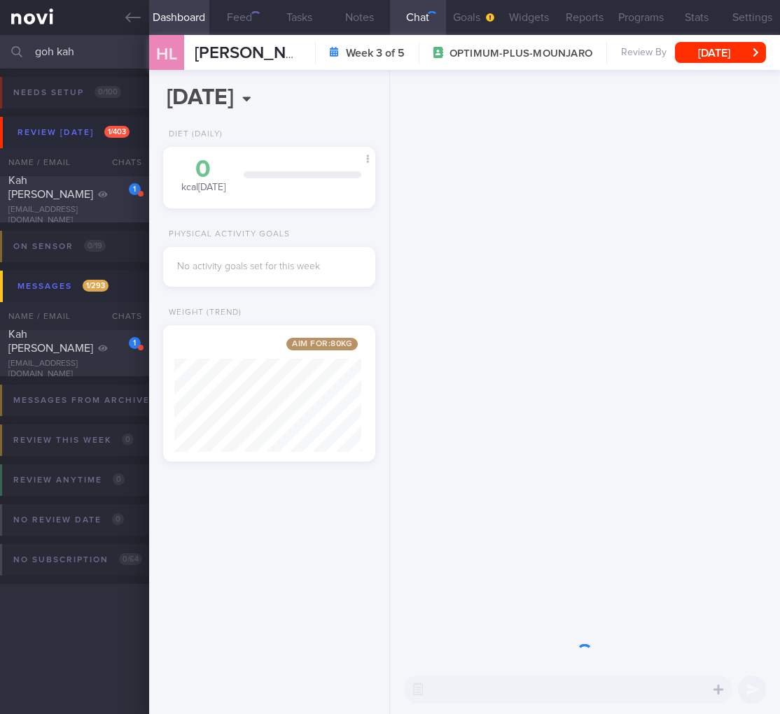
type input "goh kah"
click at [102, 194] on div "Kah Heng Goh" at bounding box center [72, 188] width 129 height 28
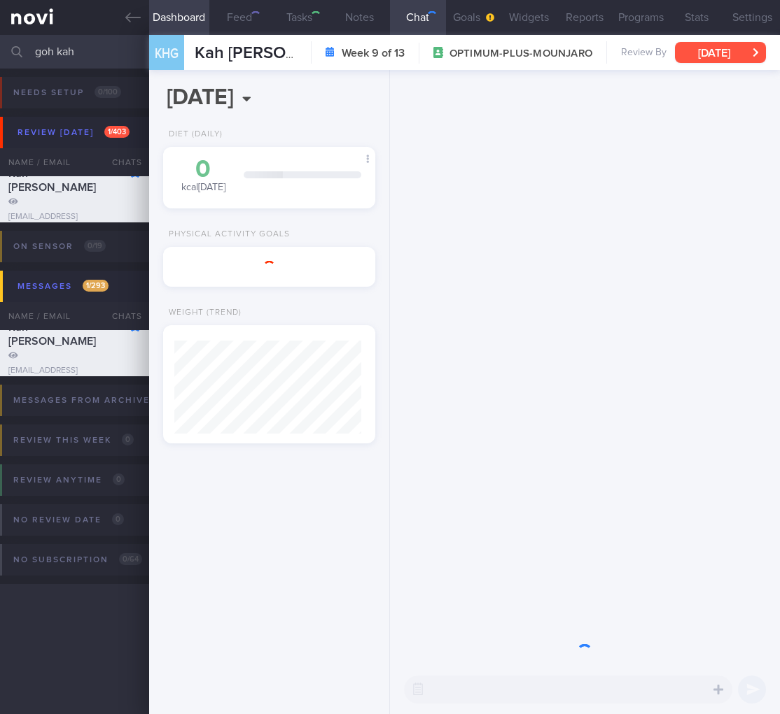
scroll to position [93, 187]
click at [729, 57] on button "Mon, 21 Jul" at bounding box center [720, 52] width 91 height 21
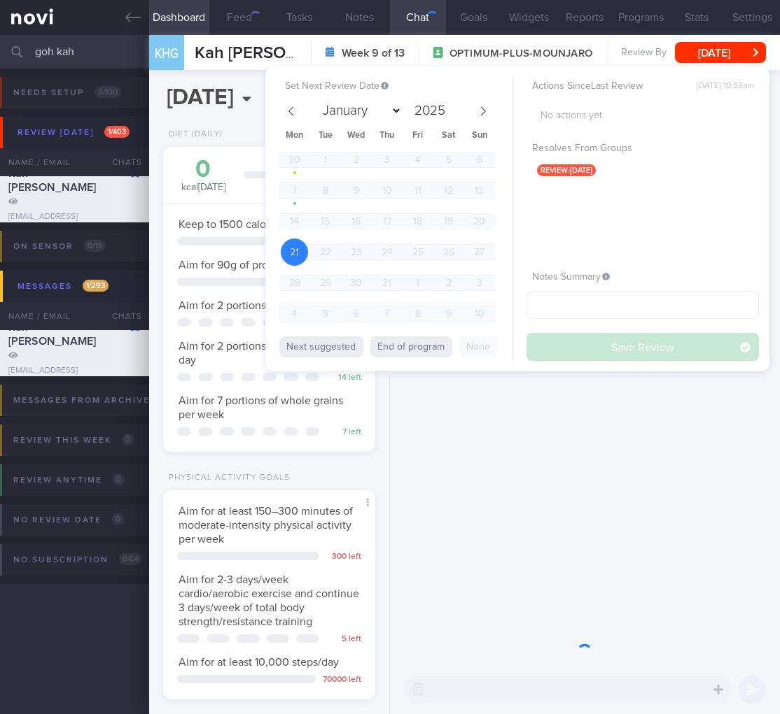
scroll to position [108, 176]
click at [400, 346] on button "End of program" at bounding box center [411, 347] width 82 height 21
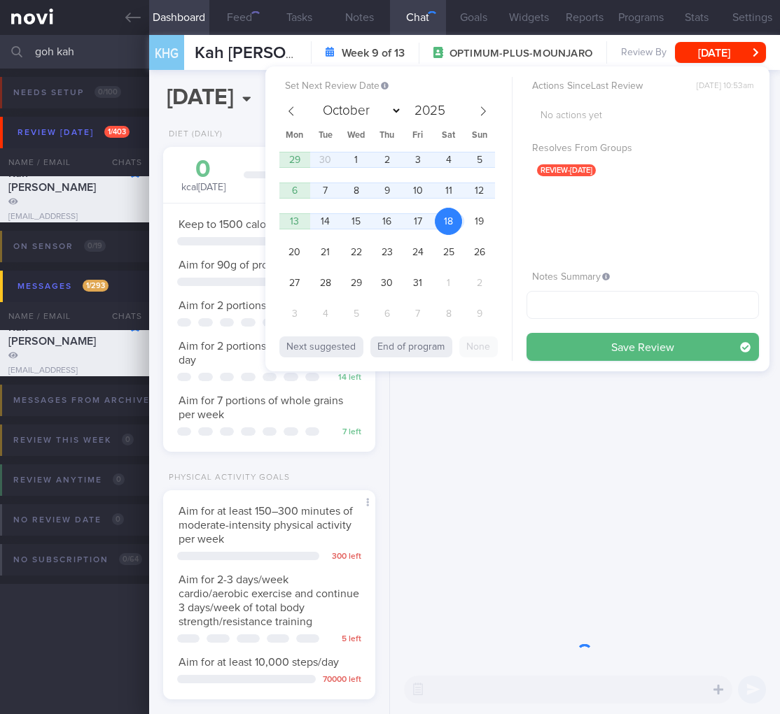
click at [302, 116] on div "January February March April May June July August September October November De…" at bounding box center [387, 111] width 216 height 24
click at [293, 112] on icon at bounding box center [291, 111] width 10 height 10
select select "8"
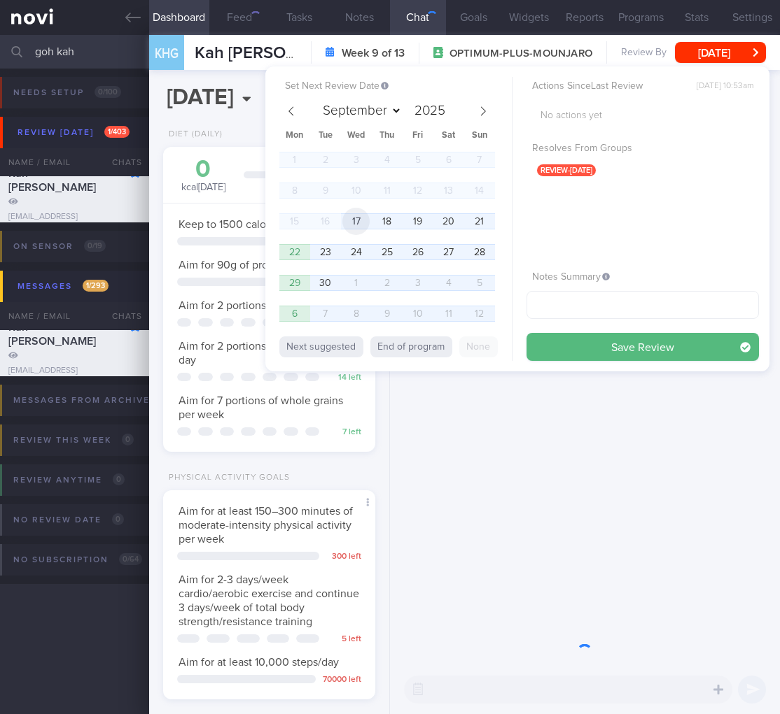
click at [356, 219] on span "17" at bounding box center [355, 221] width 27 height 27
drag, startPoint x: 602, startPoint y: 351, endPoint x: 358, endPoint y: 315, distance: 246.9
click at [601, 351] on button "Save Review" at bounding box center [642, 347] width 232 height 28
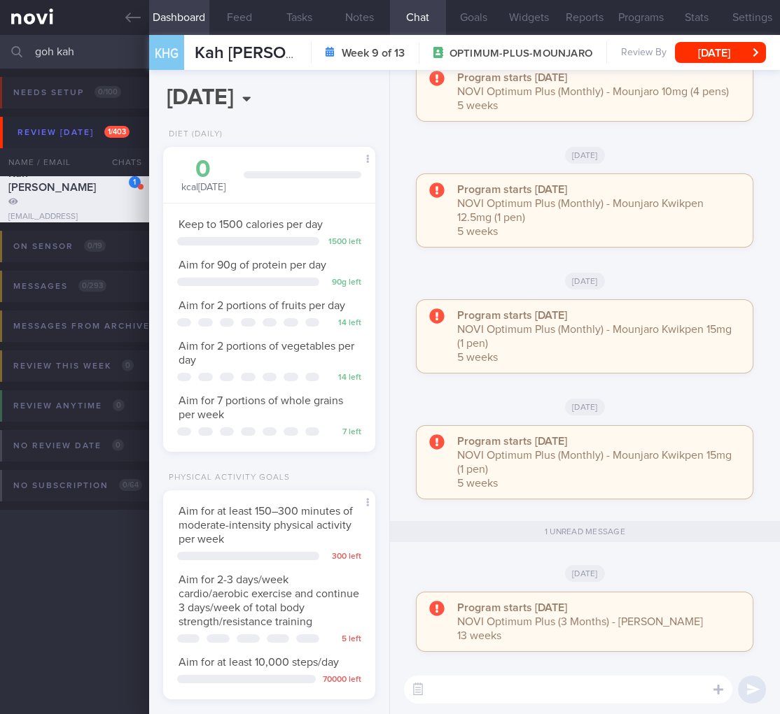
drag, startPoint x: 101, startPoint y: 55, endPoint x: -84, endPoint y: 59, distance: 185.5
click at [0, 59] on html "You are offline! Some functionality will be unavailable Patients New Users Coac…" at bounding box center [390, 357] width 780 height 714
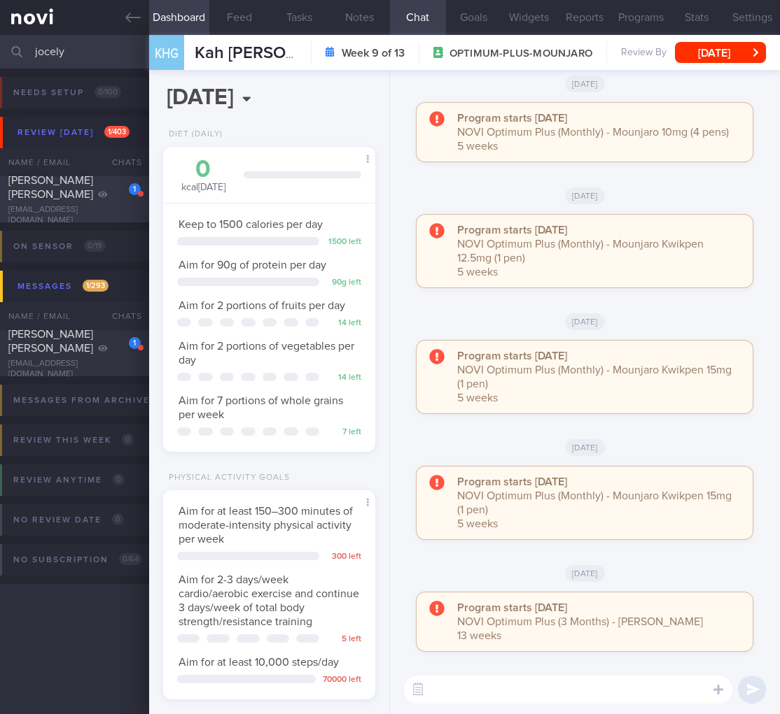
type input "jocely"
click at [83, 191] on div "TEO LING HUI JOCELYN" at bounding box center [72, 188] width 129 height 28
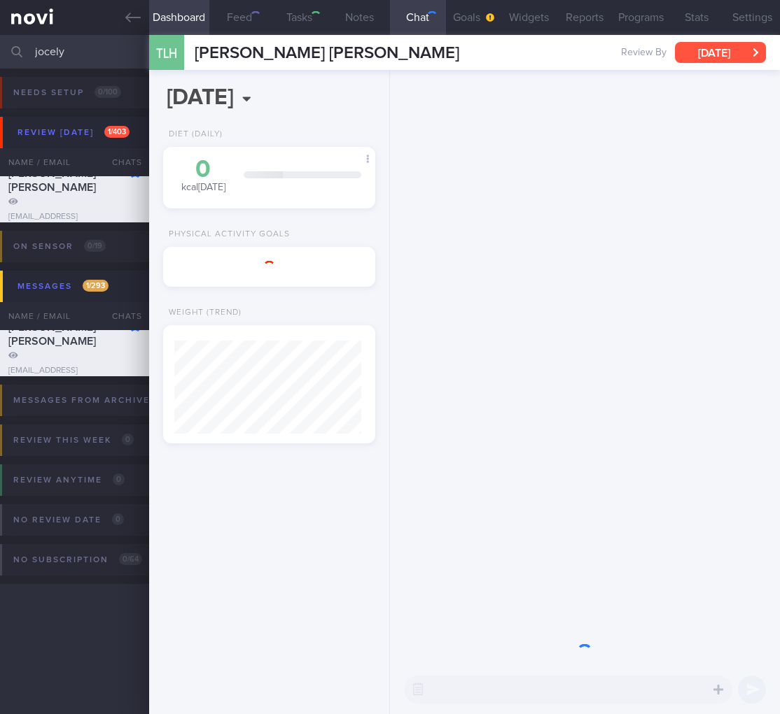
scroll to position [93, 187]
click at [724, 52] on button "Tue, 5 Aug" at bounding box center [720, 52] width 91 height 21
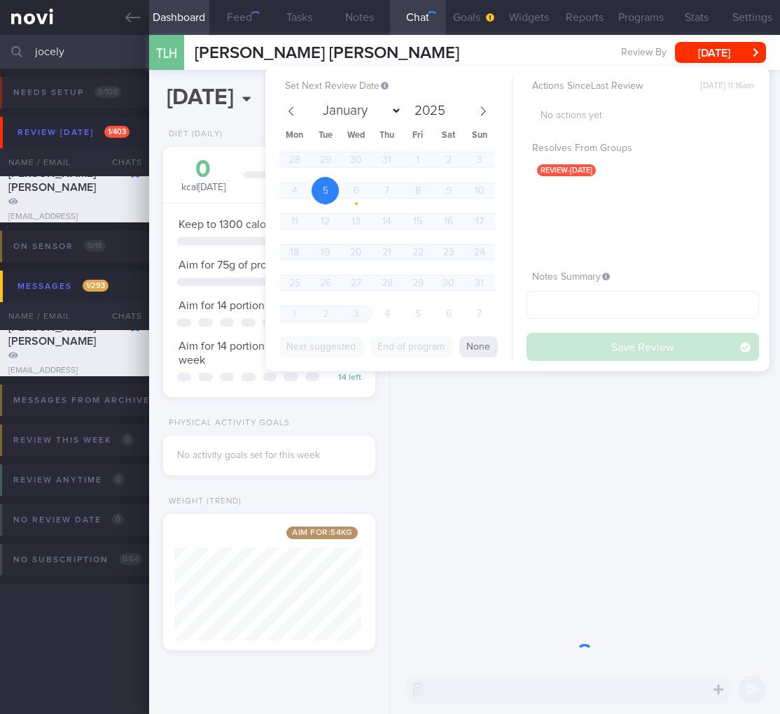
scroll to position [113, 187]
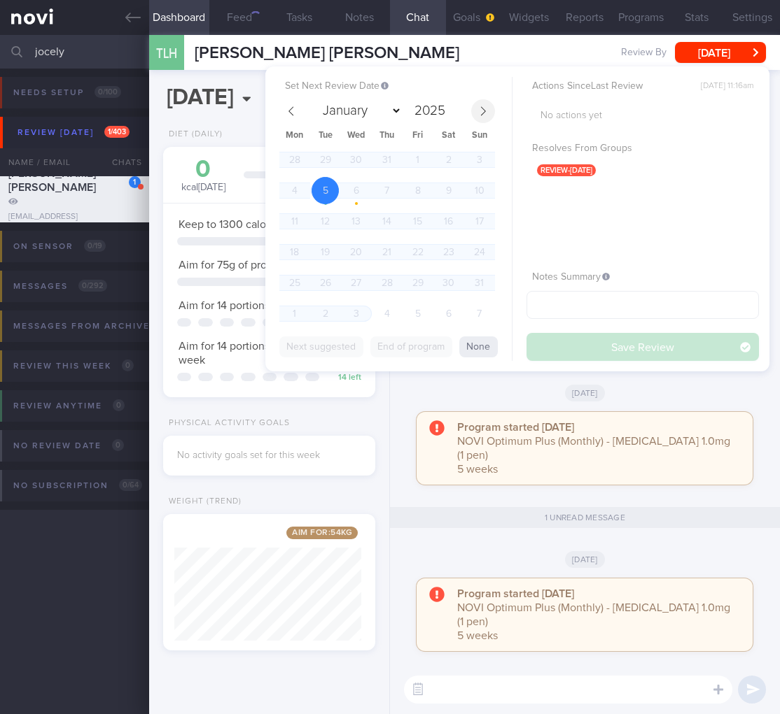
click at [478, 107] on icon at bounding box center [483, 111] width 10 height 10
select select "8"
click at [346, 212] on span "17" at bounding box center [355, 221] width 27 height 27
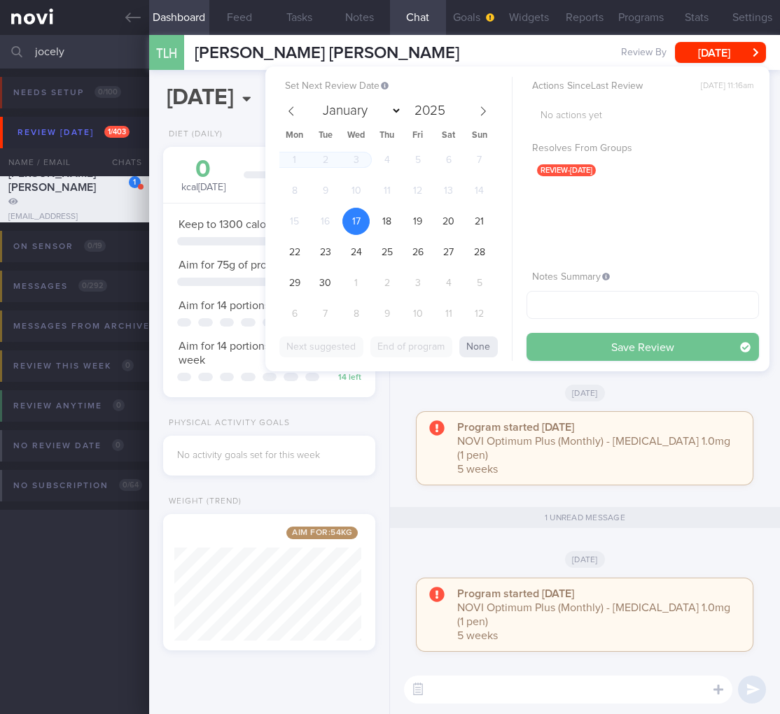
click at [613, 360] on button "Save Review" at bounding box center [642, 347] width 232 height 28
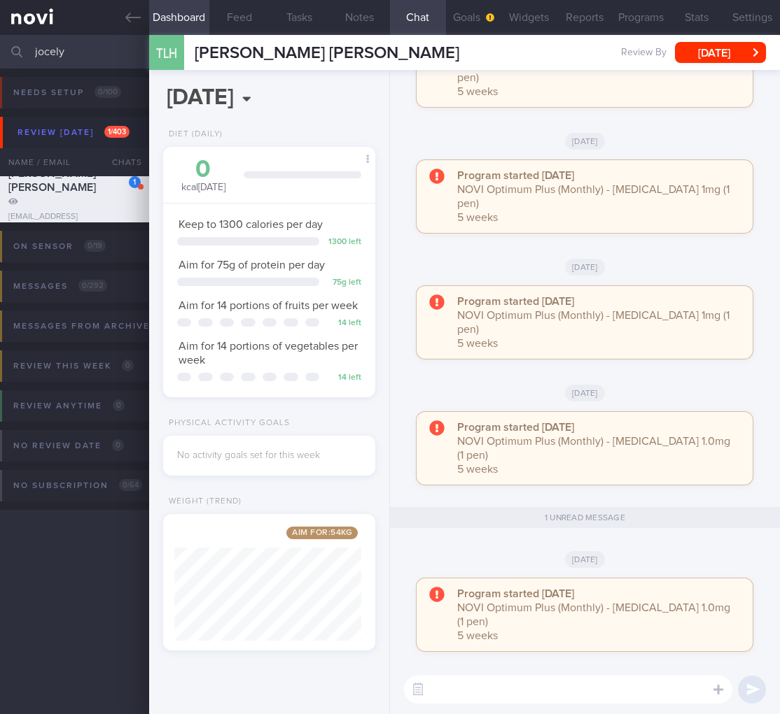
drag, startPoint x: 120, startPoint y: 44, endPoint x: -143, endPoint y: 37, distance: 263.9
click at [0, 37] on html "You are offline! Some functionality will be unavailable Patients New Users Coac…" at bounding box center [390, 357] width 780 height 714
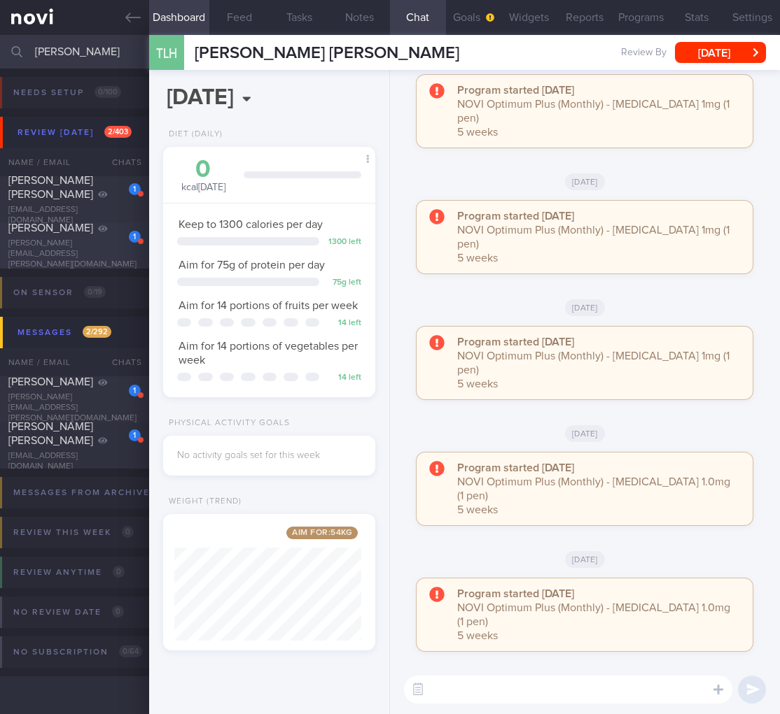
type input "samantha"
click at [66, 235] on div "Samantha Goh Meixin" at bounding box center [72, 228] width 129 height 14
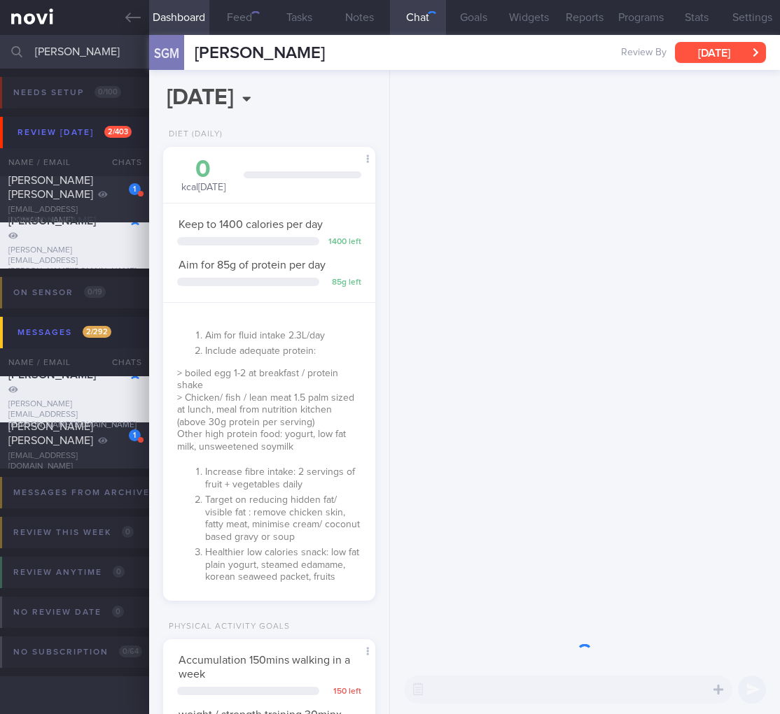
scroll to position [699668, 699599]
click at [723, 53] on button "Mon, 18 Aug" at bounding box center [720, 52] width 91 height 21
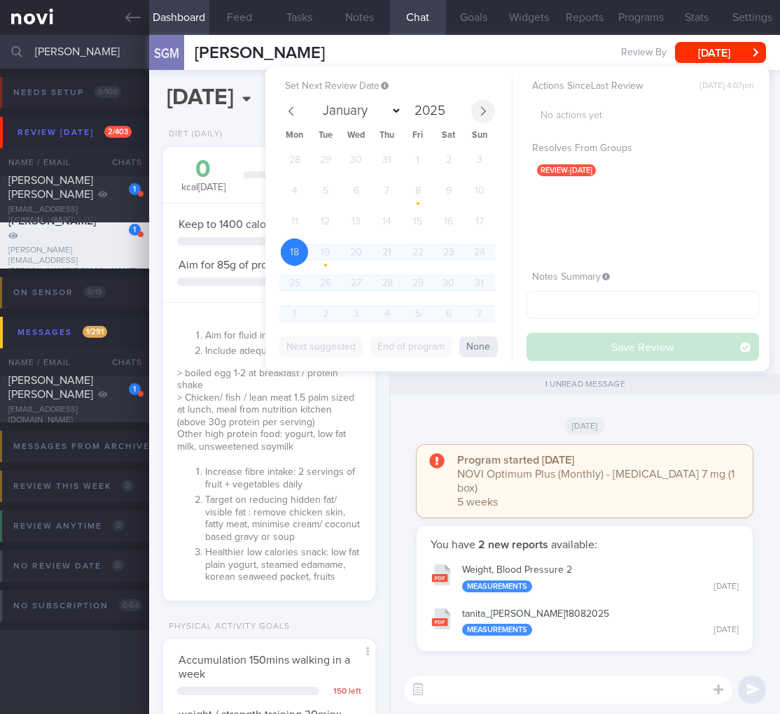
click at [490, 102] on span at bounding box center [483, 111] width 24 height 24
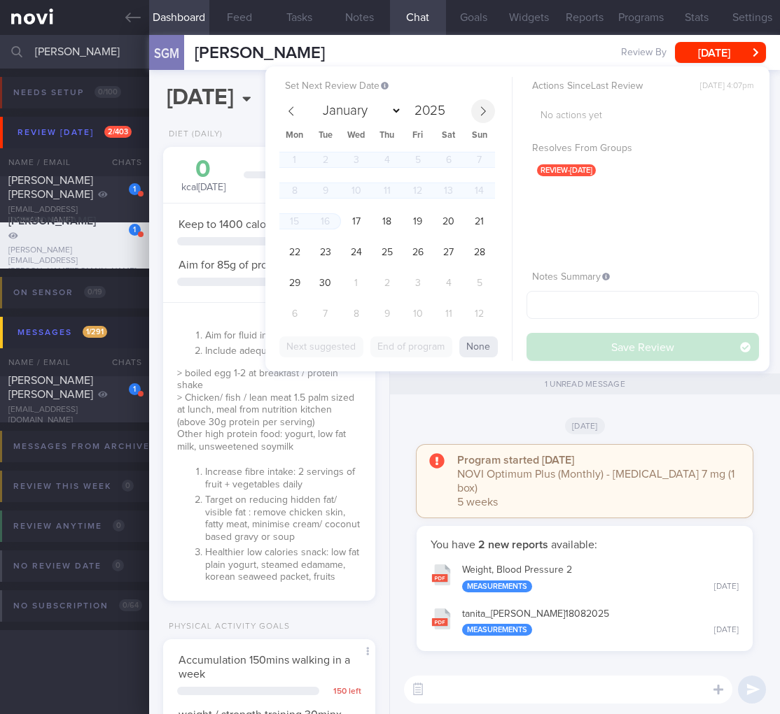
select select "8"
click at [352, 218] on span "17" at bounding box center [355, 221] width 27 height 27
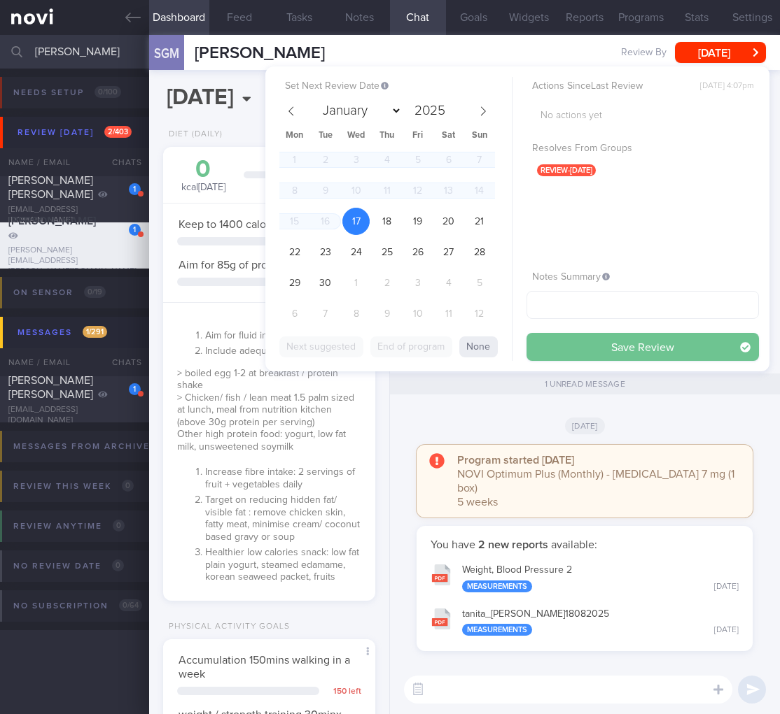
click at [638, 348] on button "Save Review" at bounding box center [642, 347] width 232 height 28
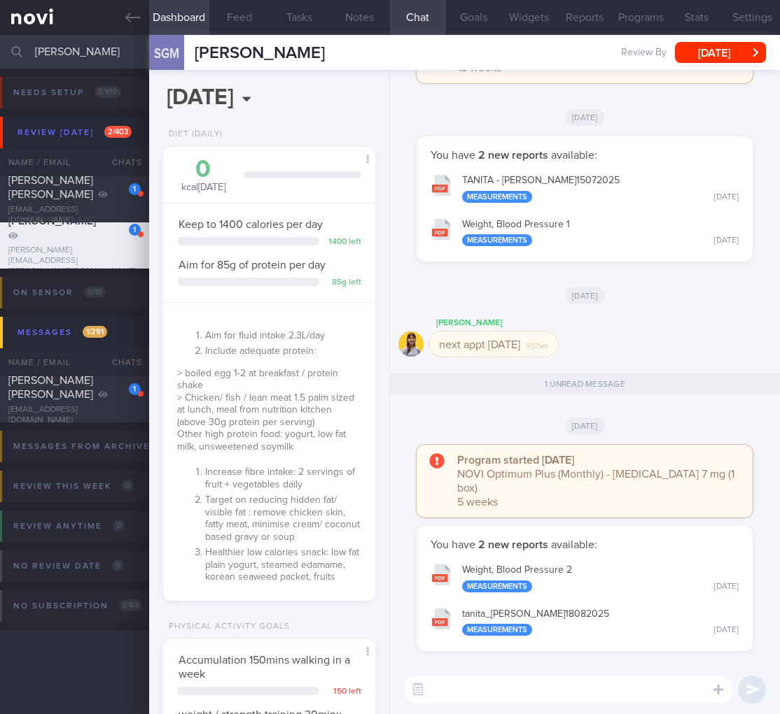
click at [96, 55] on input "samantha" at bounding box center [390, 52] width 780 height 34
click at [77, 57] on input "samantha" at bounding box center [390, 52] width 780 height 34
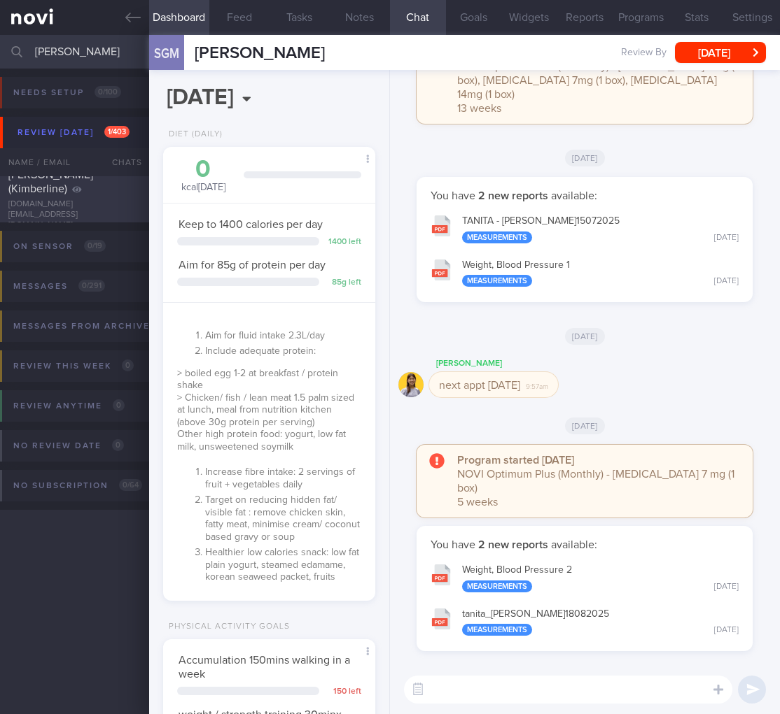
type input "kimberlin"
click at [104, 208] on div "Ng Hui Ling (Kimberline) kimberline.ng@gmail.com" at bounding box center [74, 199] width 149 height 63
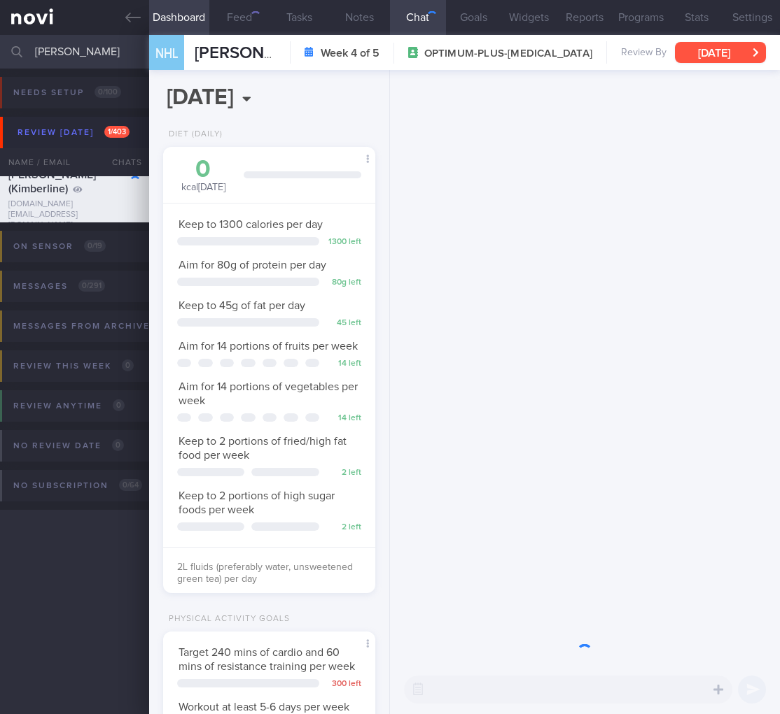
click at [706, 44] on button "Mon, 25 Aug" at bounding box center [720, 52] width 91 height 21
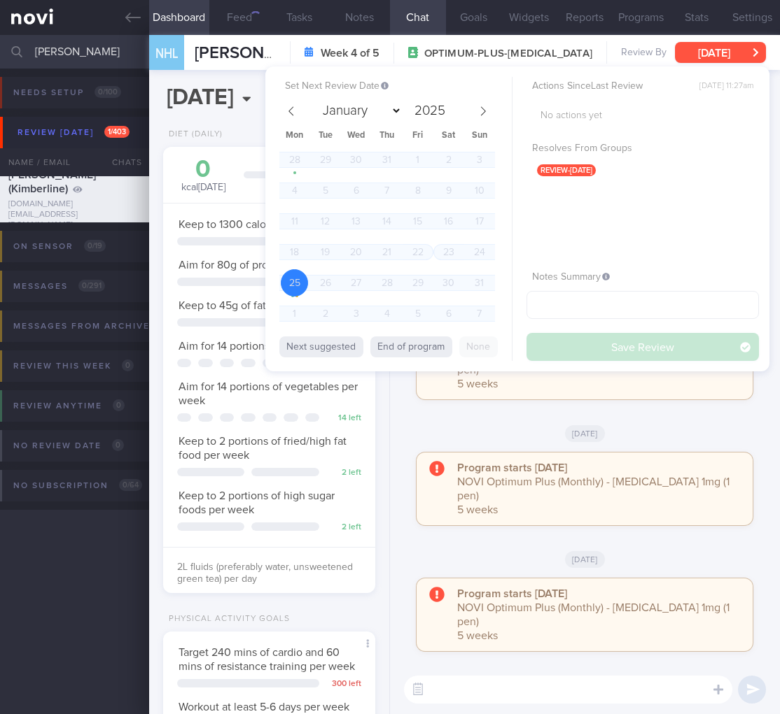
scroll to position [108, 176]
click at [485, 107] on icon at bounding box center [483, 111] width 10 height 10
select select "8"
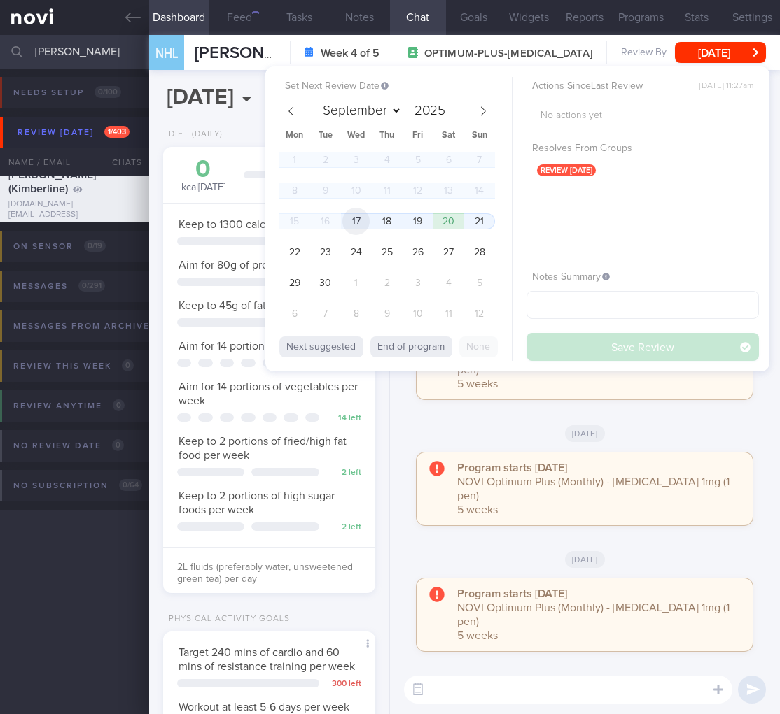
click at [358, 216] on span "17" at bounding box center [355, 221] width 27 height 27
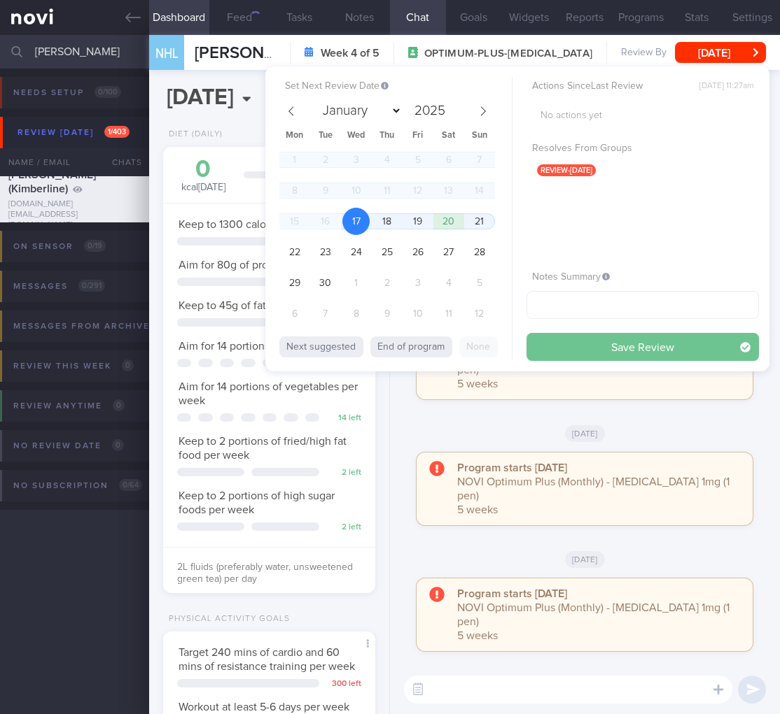
click at [650, 343] on button "Save Review" at bounding box center [642, 347] width 232 height 28
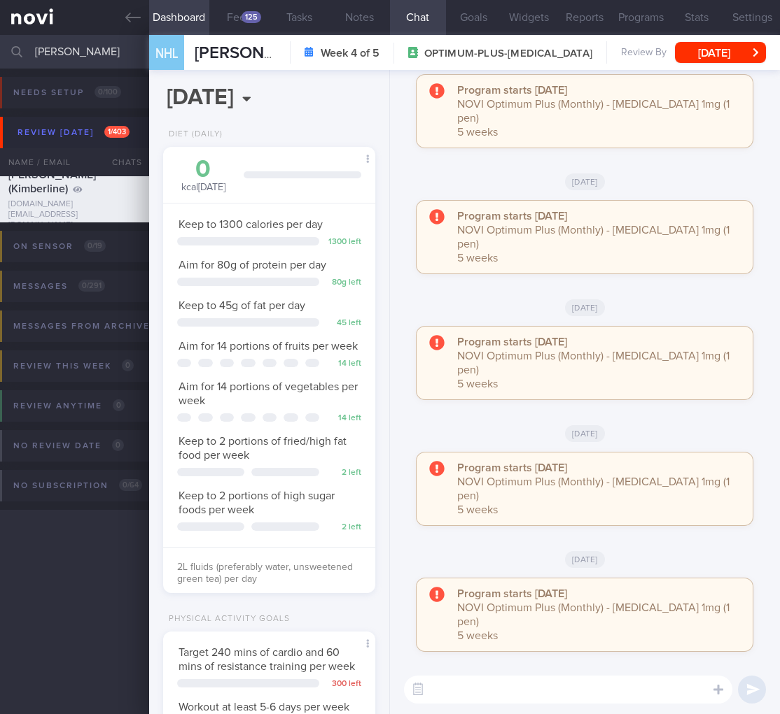
drag, startPoint x: 126, startPoint y: 60, endPoint x: -17, endPoint y: 57, distance: 142.8
click at [0, 57] on html "You are offline! Some functionality will be unavailable Patients New Users Coac…" at bounding box center [390, 357] width 780 height 714
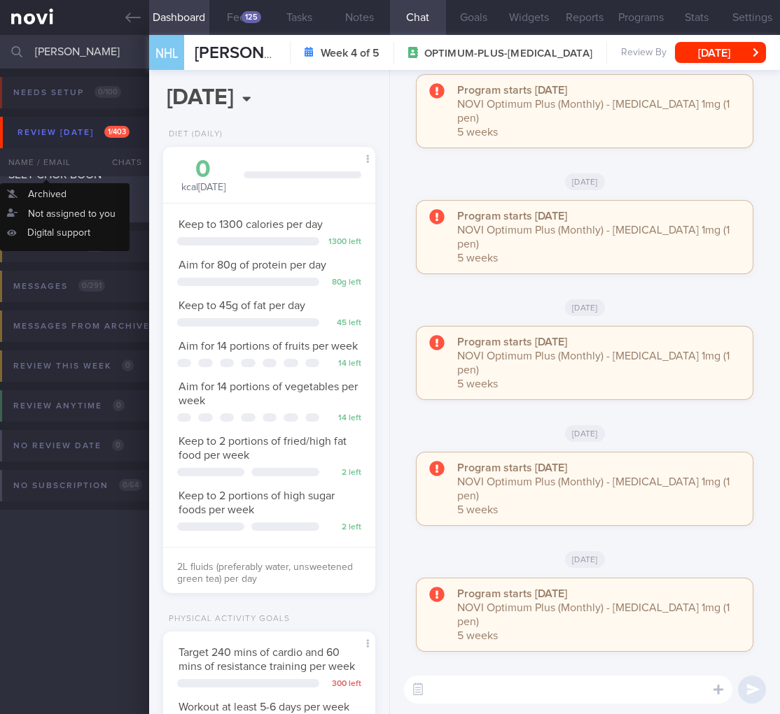
type input "elsie"
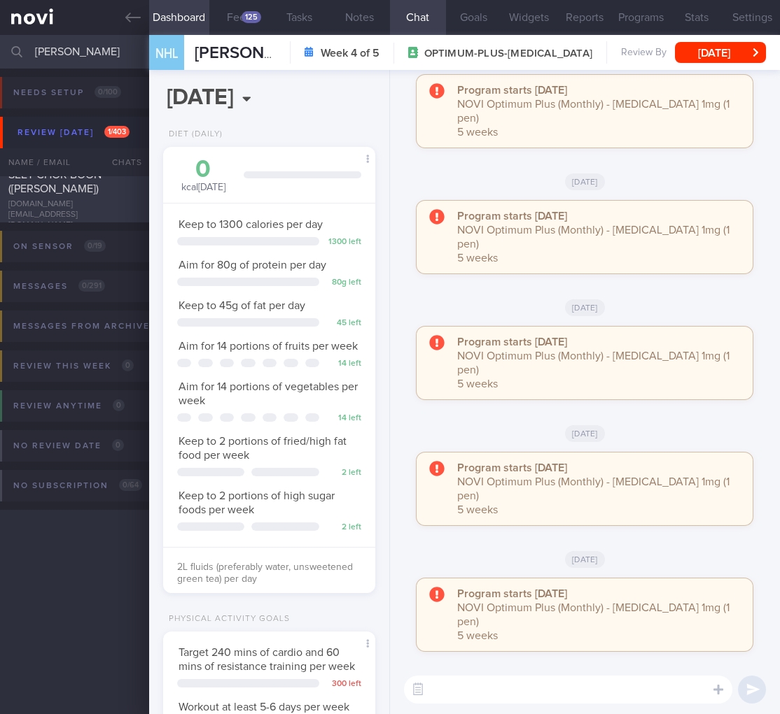
click at [69, 196] on div "SEET CHOR BOON (ELSIE)" at bounding box center [72, 182] width 129 height 28
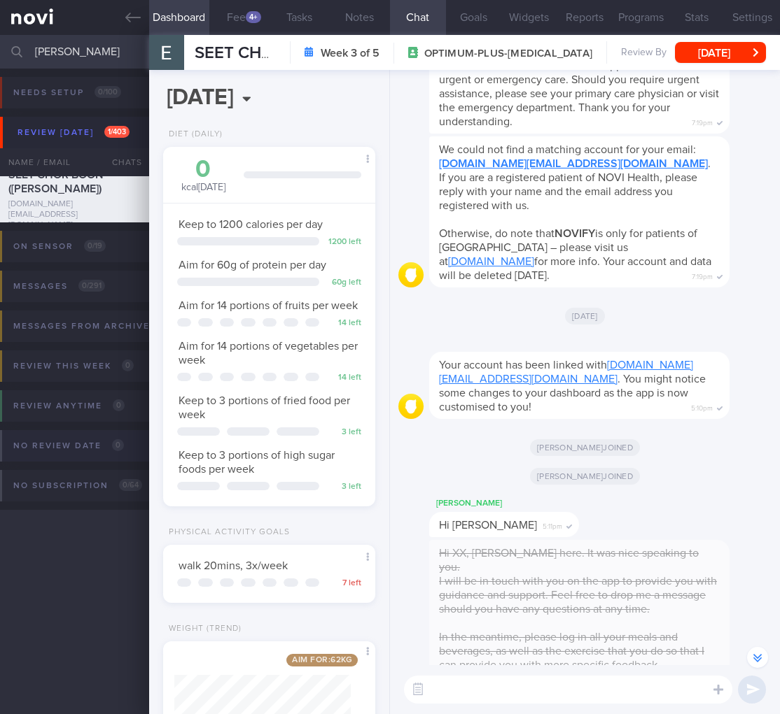
scroll to position [-1679, 0]
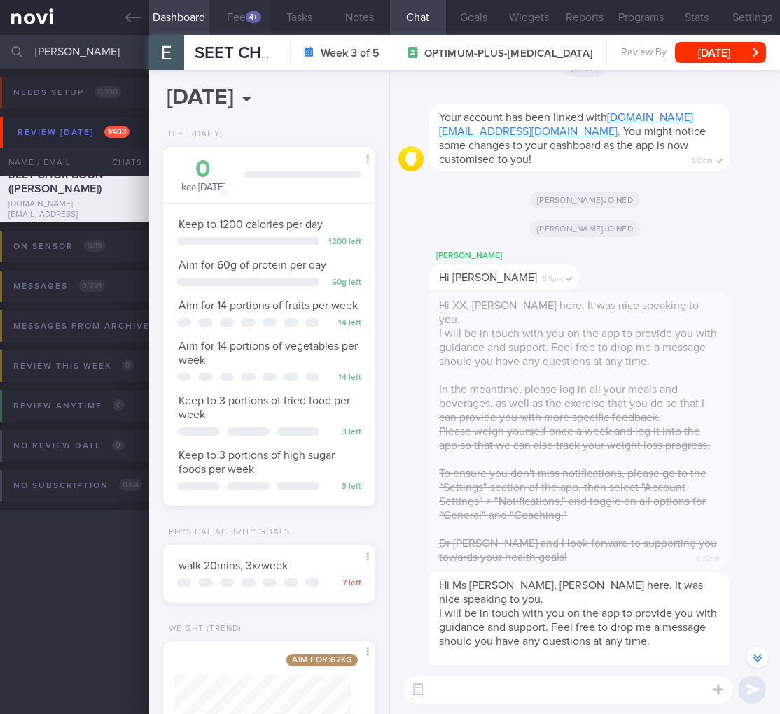
click at [231, 22] on button "Feed 4+" at bounding box center [239, 17] width 60 height 35
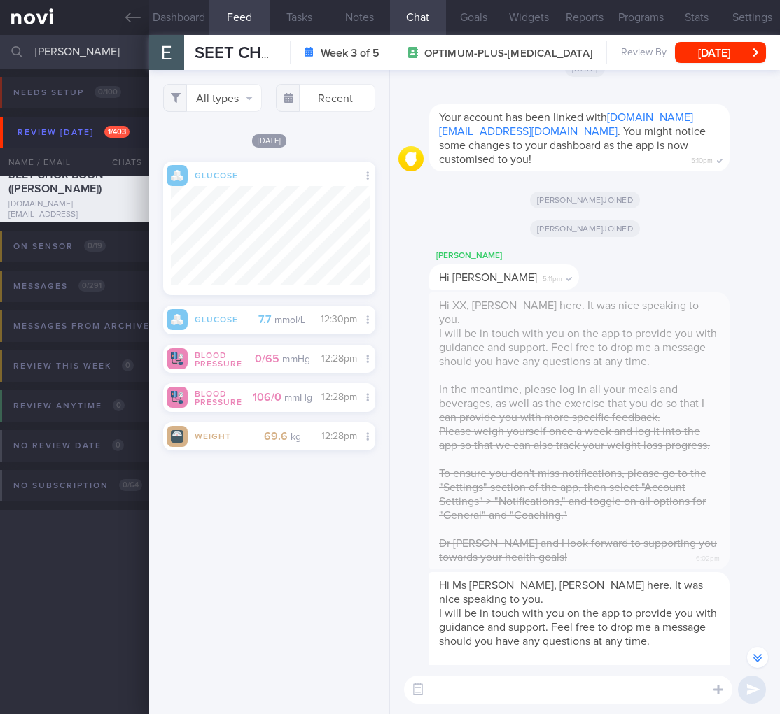
scroll to position [115, 199]
click at [183, 24] on button "Dashboard" at bounding box center [179, 17] width 60 height 35
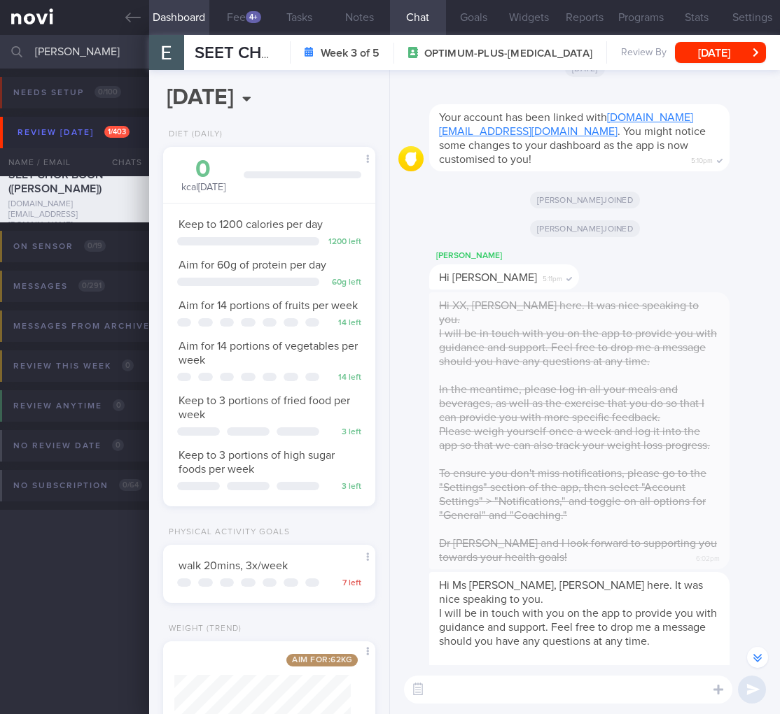
click at [50, 47] on input "elsie" at bounding box center [390, 52] width 780 height 34
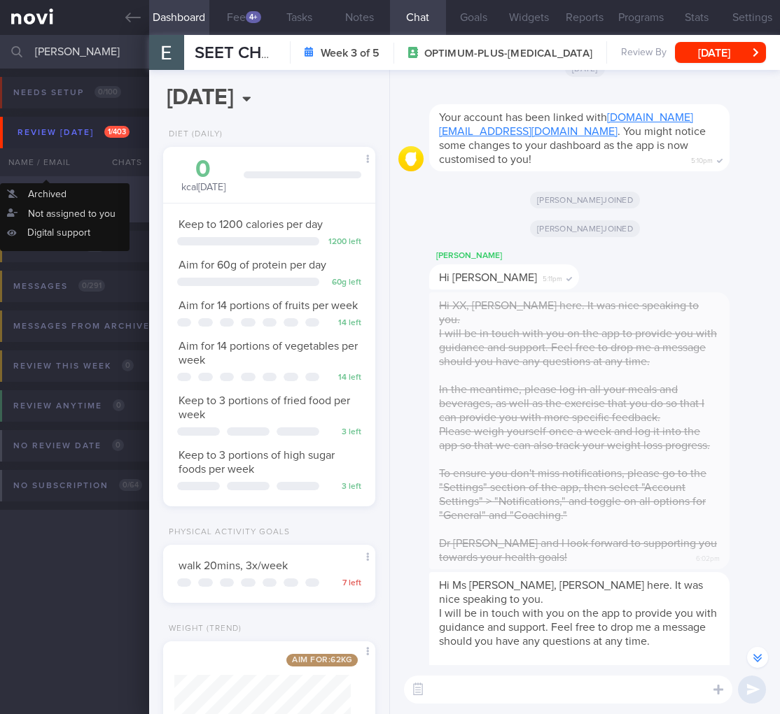
click at [56, 185] on div "Therasa Lee" at bounding box center [72, 188] width 129 height 14
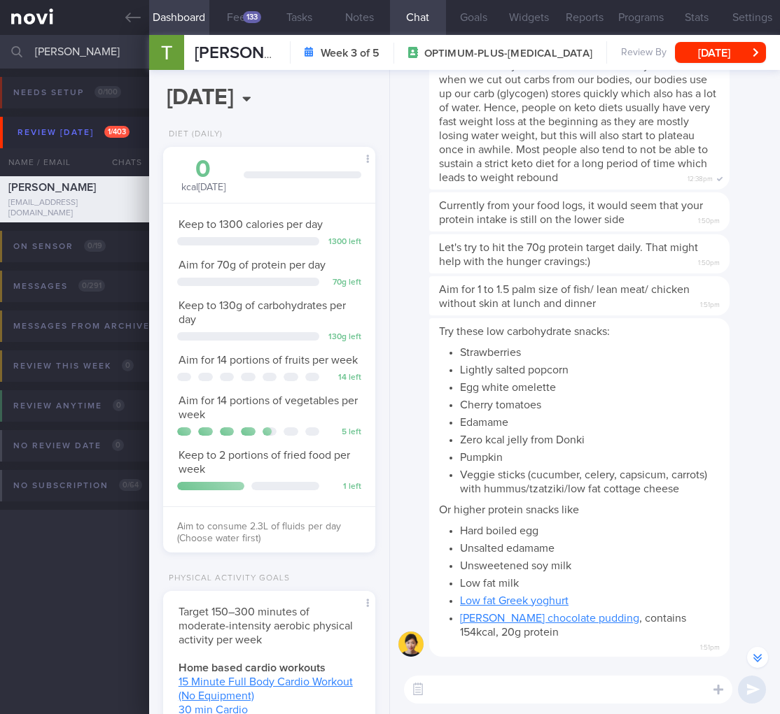
scroll to position [-288, 0]
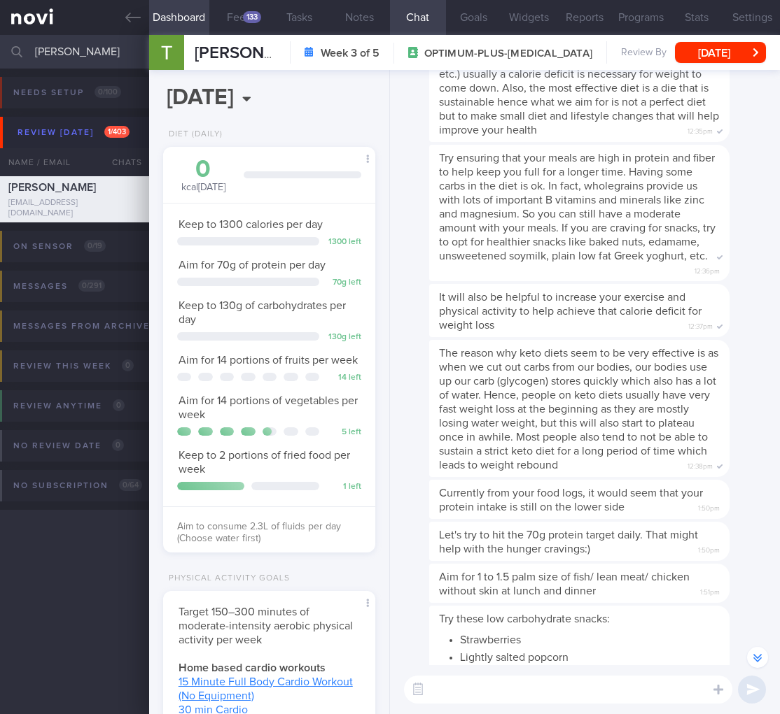
drag, startPoint x: 111, startPoint y: 59, endPoint x: -32, endPoint y: 50, distance: 143.7
click at [0, 50] on html "You are offline! Some functionality will be unavailable Patients New Users Coac…" at bounding box center [390, 357] width 780 height 714
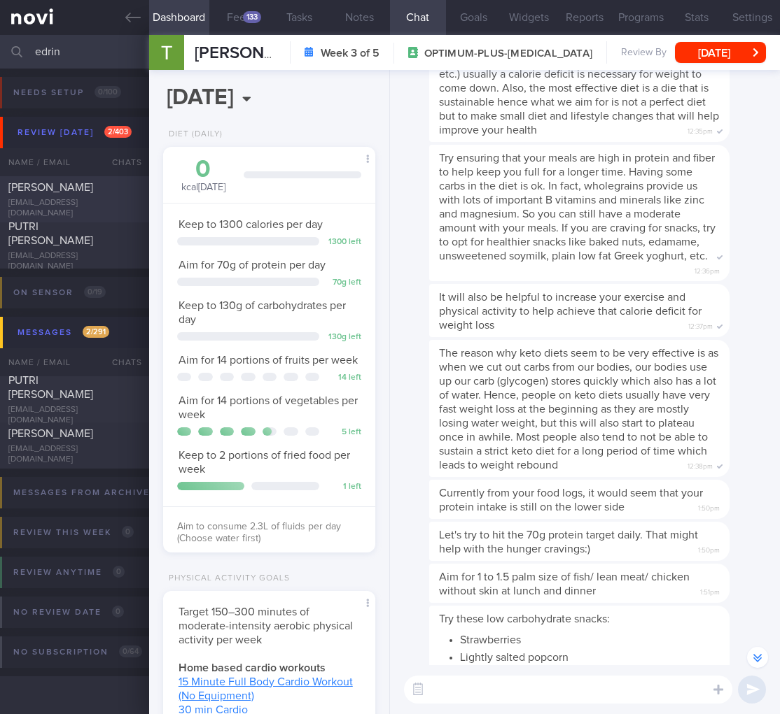
type input "edrin"
click at [48, 211] on div "[EMAIL_ADDRESS][DOMAIN_NAME]" at bounding box center [74, 208] width 132 height 21
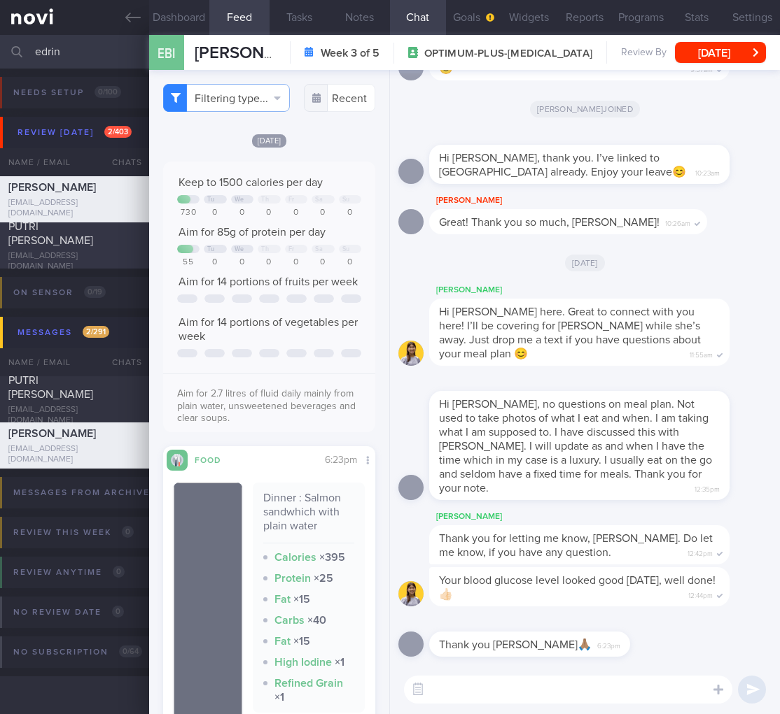
scroll to position [111, 189]
click at [515, 354] on div "Hi Mr Edrin, Elizabeth here. Great to connect with you here! I’ll be covering f…" at bounding box center [579, 332] width 300 height 67
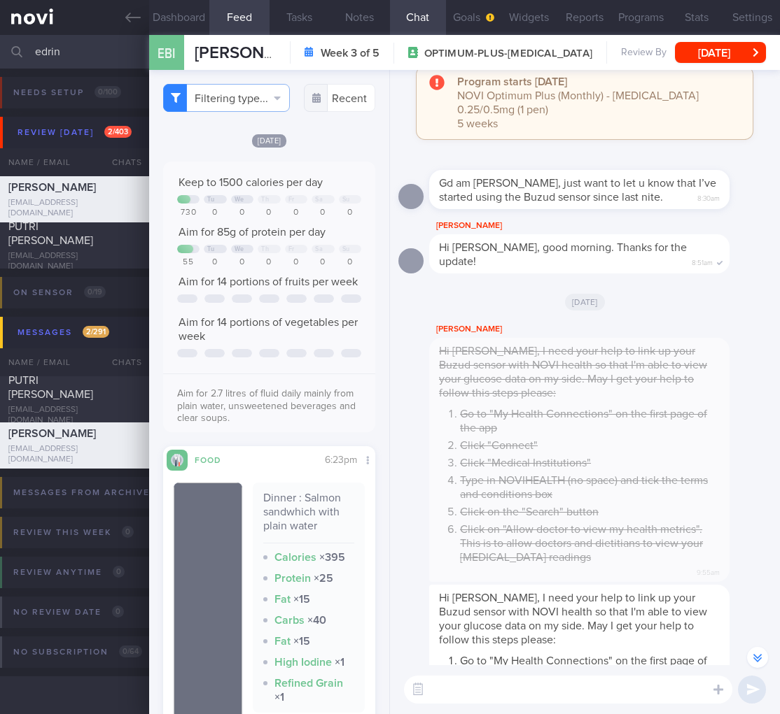
scroll to position [-632, 0]
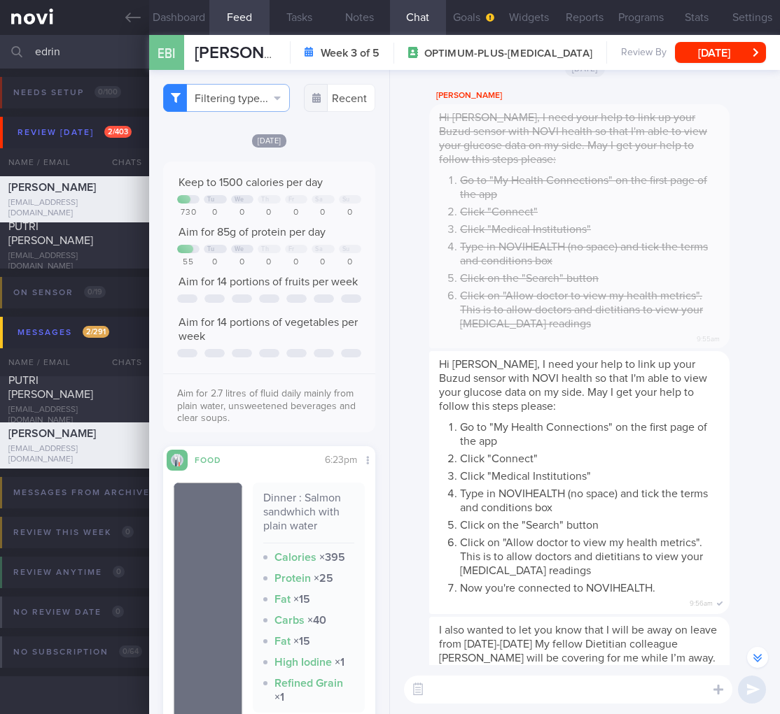
click at [516, 696] on textarea at bounding box center [568, 690] width 328 height 28
paste textarea "https://www.canamericaplus.com/blog/ozempic-dosing-using-clicks-a-guide-to-pers…"
type textarea "https://www.canamericaplus.com/blog/ozempic-dosing-using-clicks-a-guide-to-pers…"
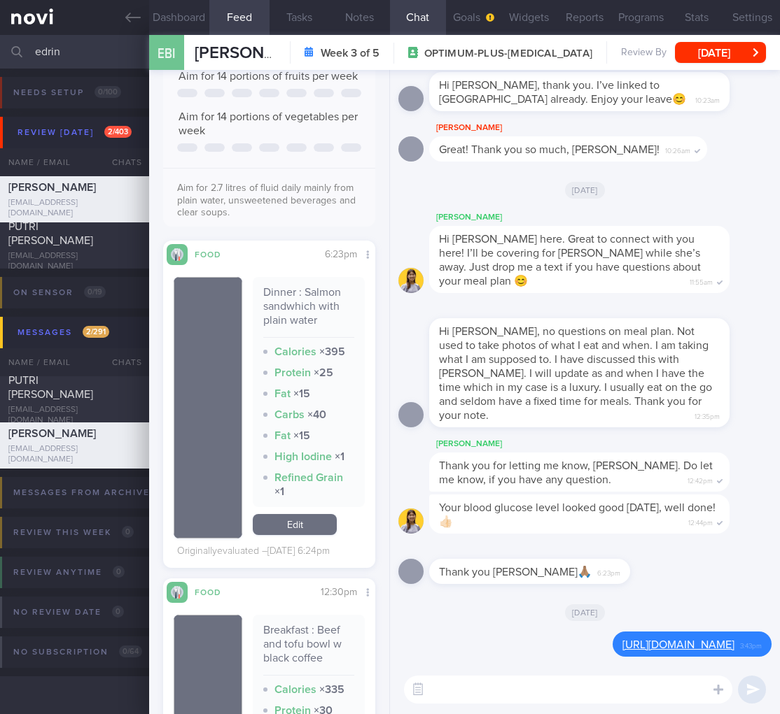
scroll to position [4, 0]
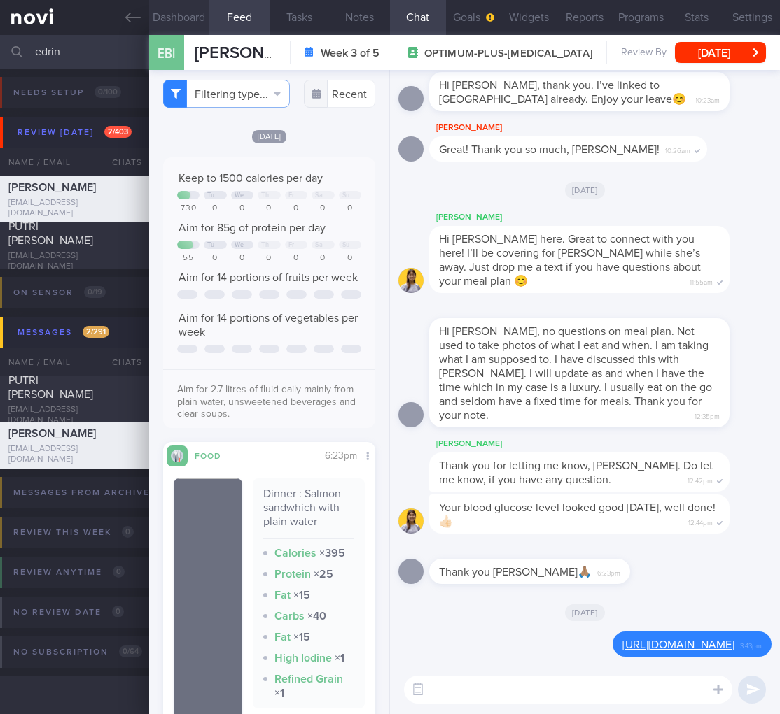
click at [183, 27] on button "Dashboard" at bounding box center [179, 17] width 60 height 35
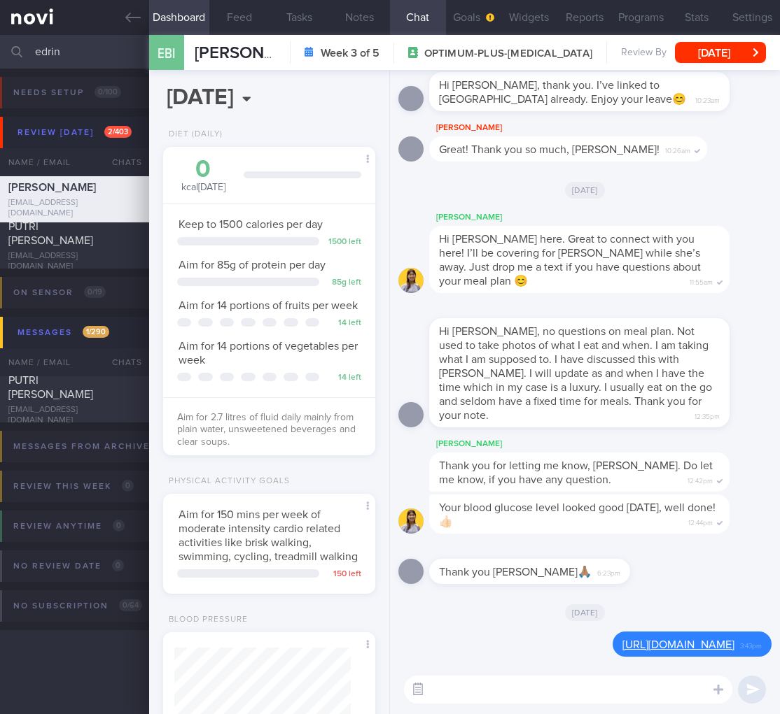
click at [425, 696] on button "button" at bounding box center [417, 689] width 25 height 25
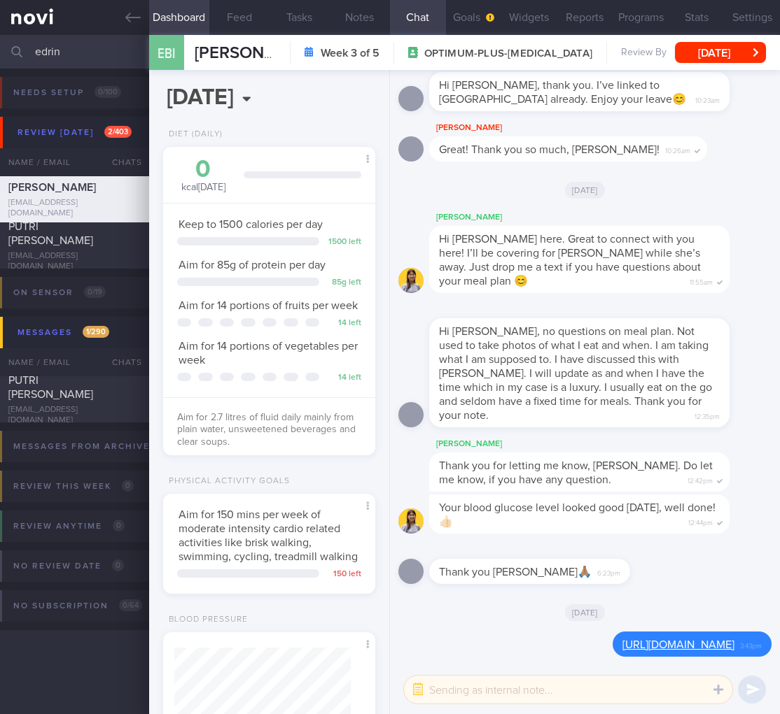
click at [495, 691] on textarea at bounding box center [568, 690] width 328 height 28
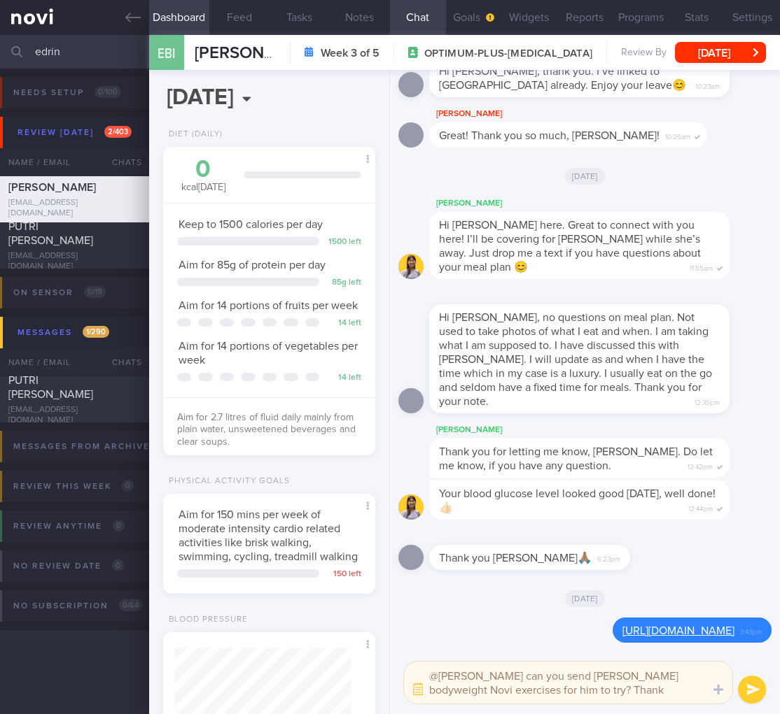
type textarea "@Elizabeth can you send Mr Edrin bodyweight Novi exercises for him to try? Than…"
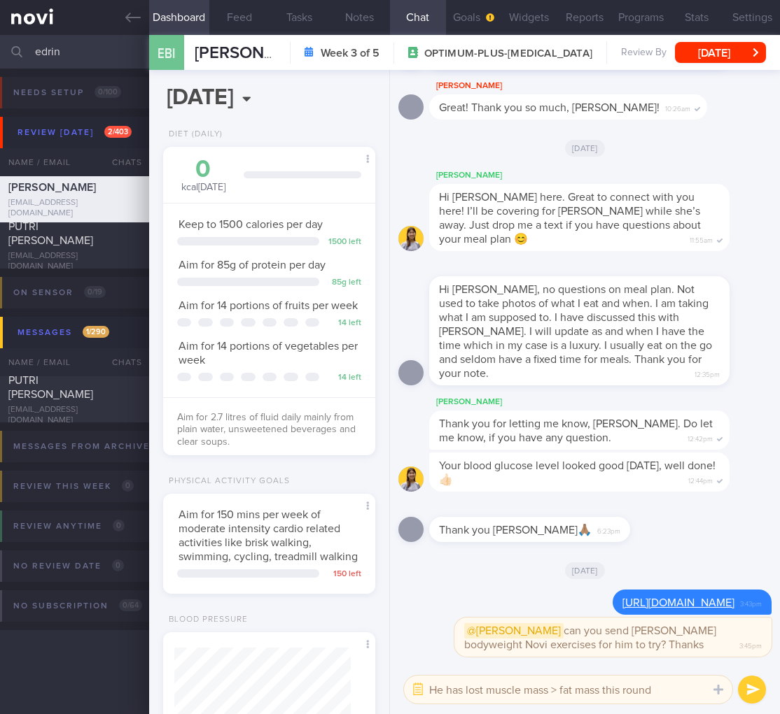
type textarea "He has lost muscle mass > fat mass this round."
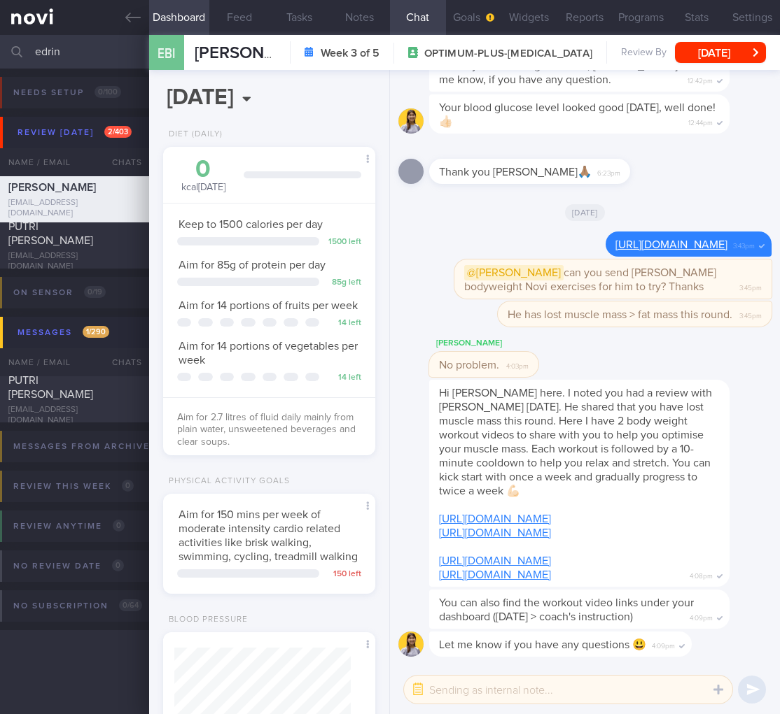
drag, startPoint x: 72, startPoint y: 62, endPoint x: -87, endPoint y: 27, distance: 162.5
click at [0, 27] on html "You are offline! Some functionality will be unavailable Patients New Users Coac…" at bounding box center [390, 357] width 780 height 714
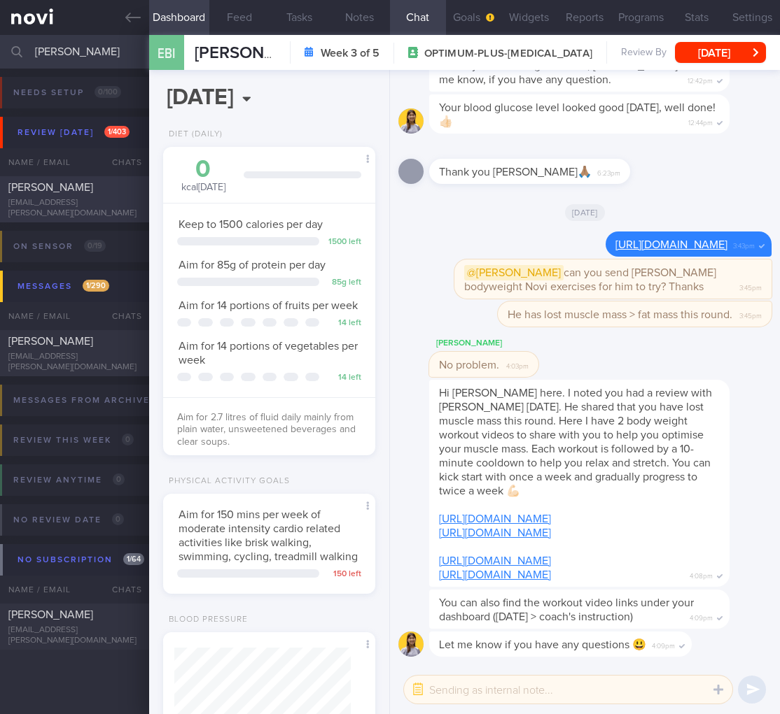
type input "sagnik"
click at [67, 193] on span "SAGNIK BANERJEE" at bounding box center [50, 187] width 85 height 11
click at [63, 193] on span "SAGNIK BANERJEE" at bounding box center [50, 187] width 85 height 11
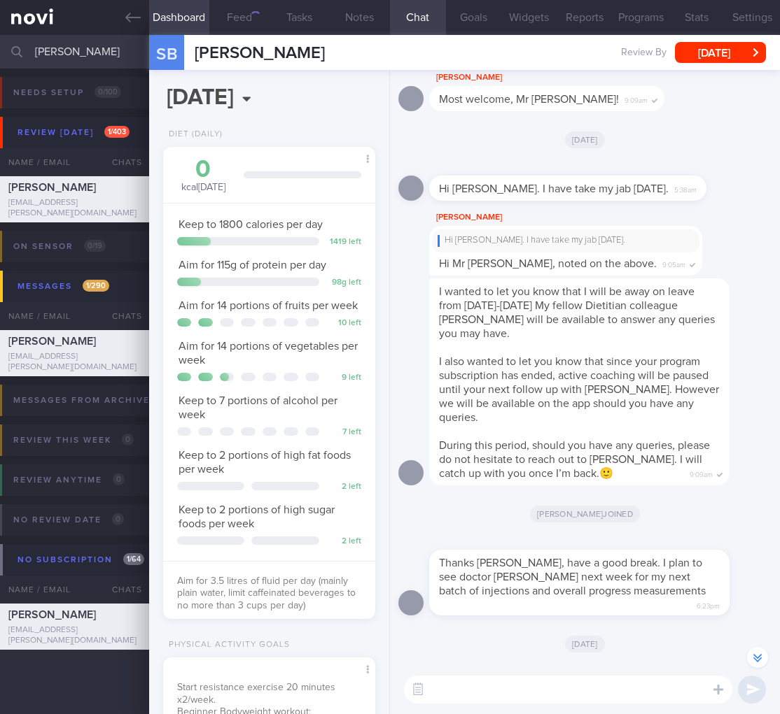
scroll to position [108, 176]
click at [600, 684] on textarea at bounding box center [568, 690] width 328 height 28
paste textarea "https://monj.co.uk/monj-mounjaro-click-chart/"
type textarea "https://monj.co.uk/monj-mounjaro-click-chart/"
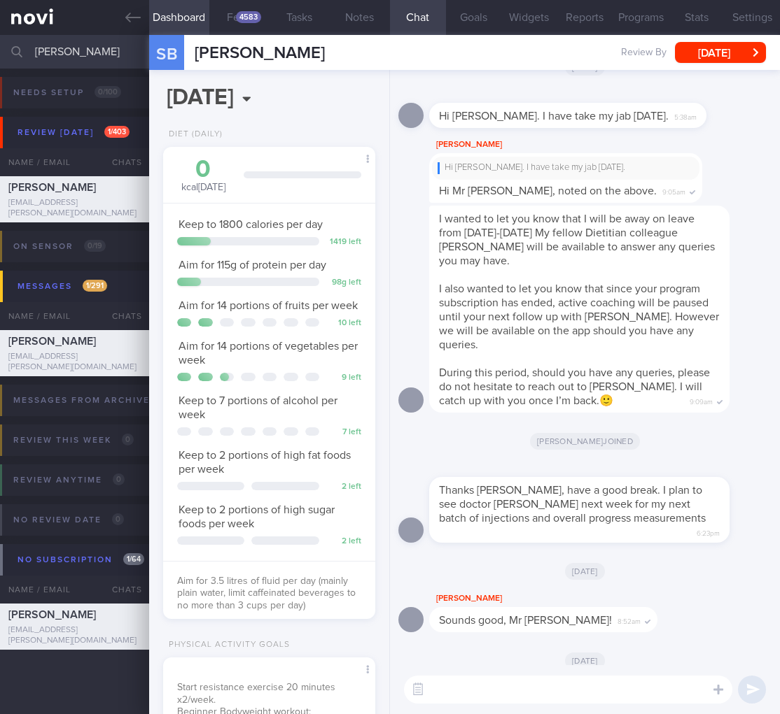
scroll to position [0, 0]
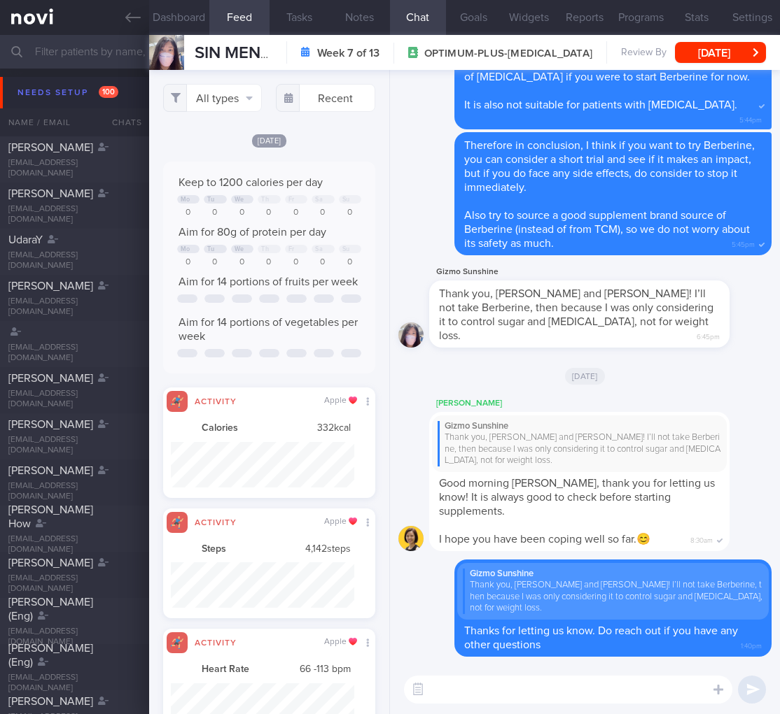
select select "8"
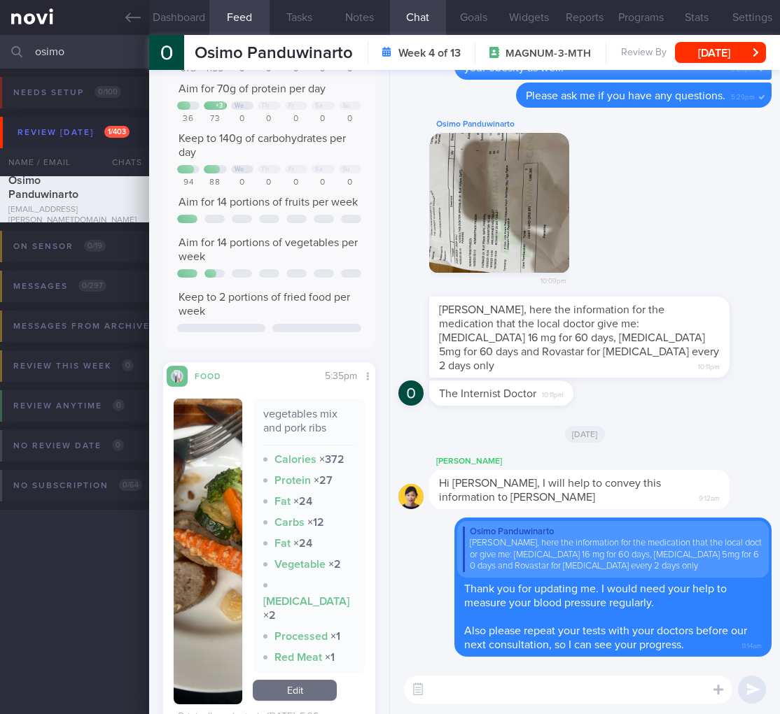
scroll to position [360, 0]
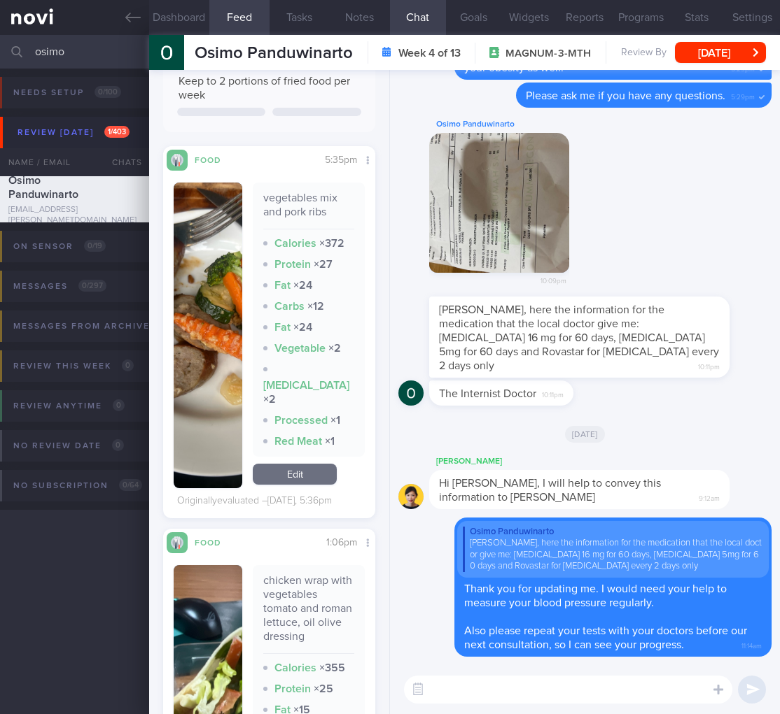
click at [200, 641] on img "button" at bounding box center [208, 713] width 69 height 297
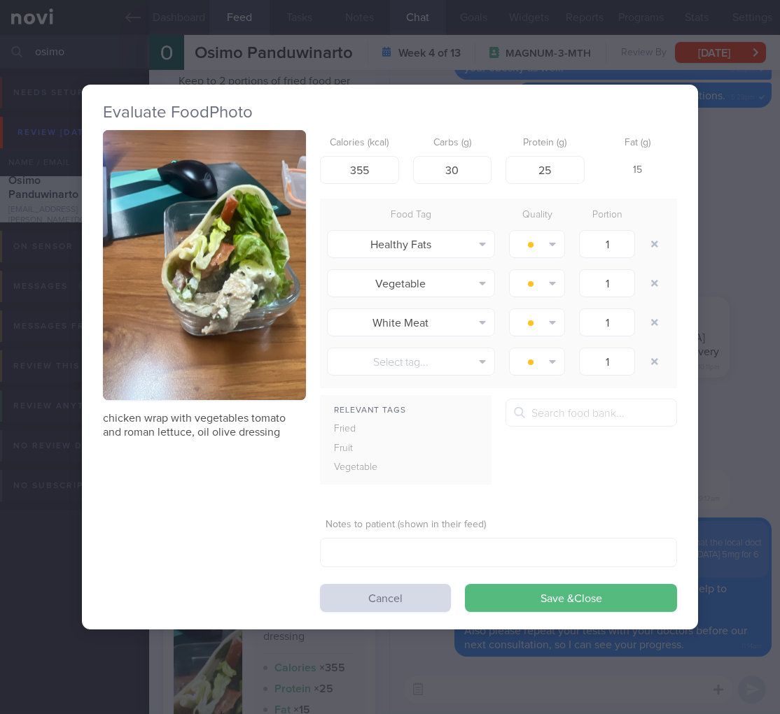
click at [747, 243] on div "Evaluate Food Photo chicken wrap with vegetables tomato and roman lettuce, oil …" at bounding box center [390, 357] width 780 height 714
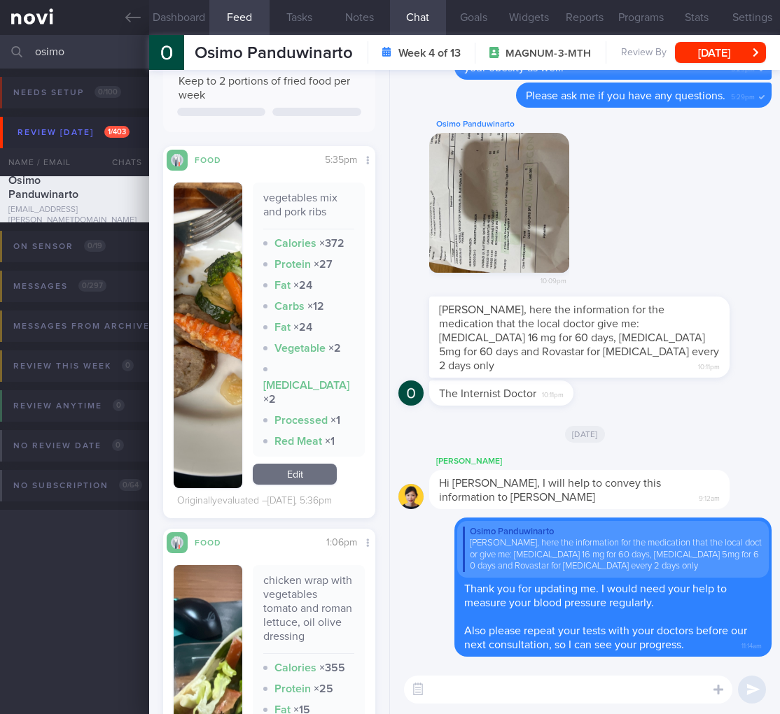
scroll to position [92, 0]
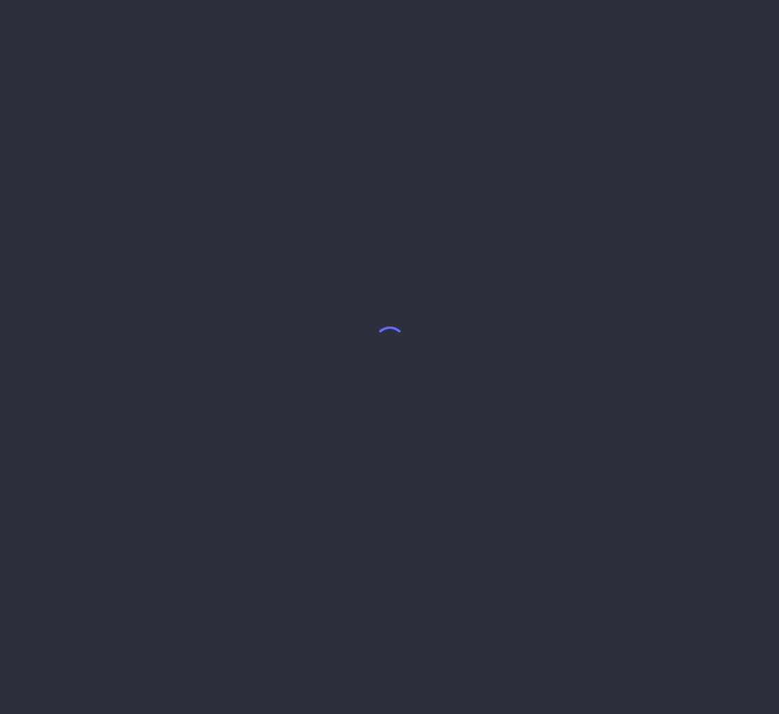
select select "8"
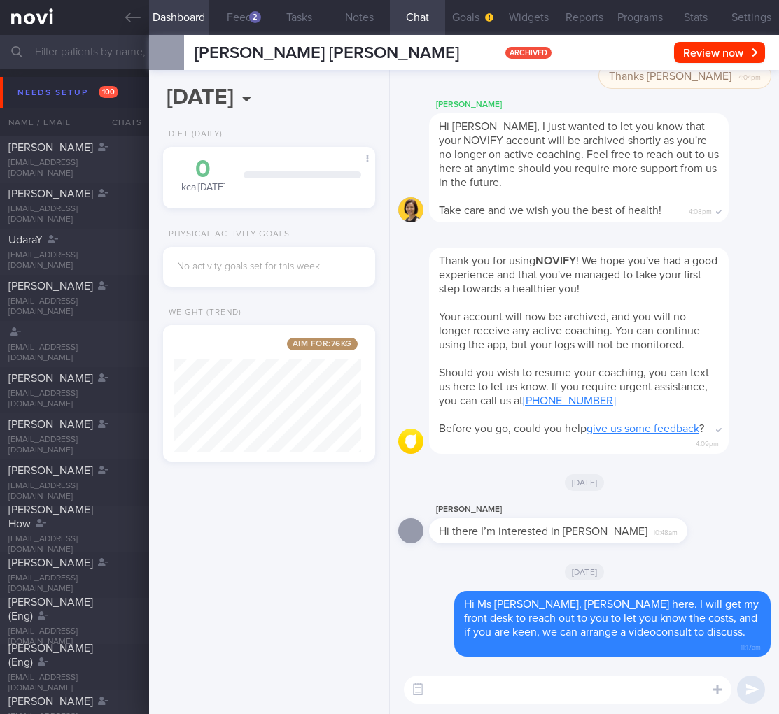
scroll to position [113, 187]
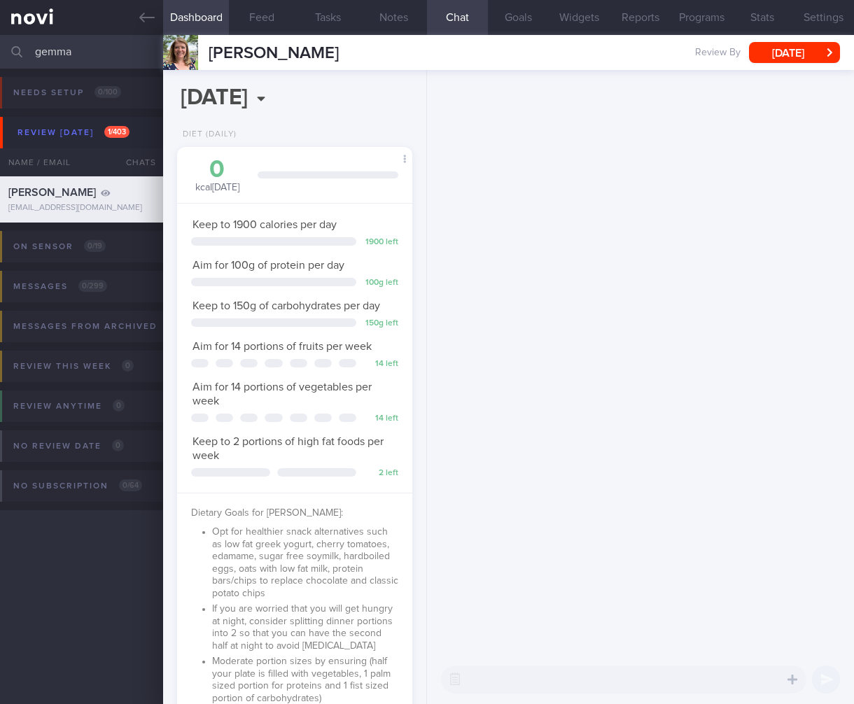
select select "5"
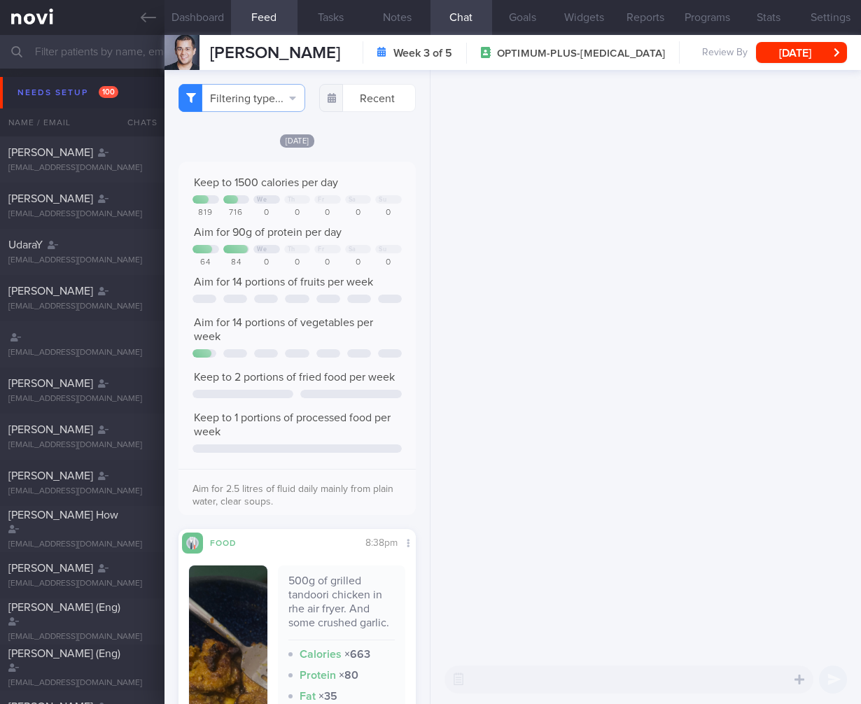
select select "7"
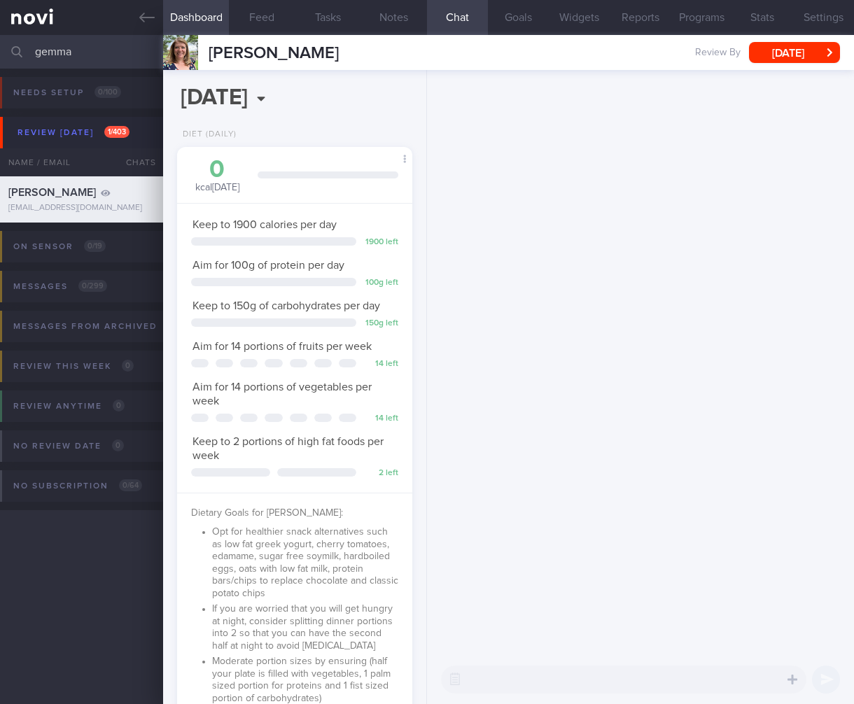
select select "5"
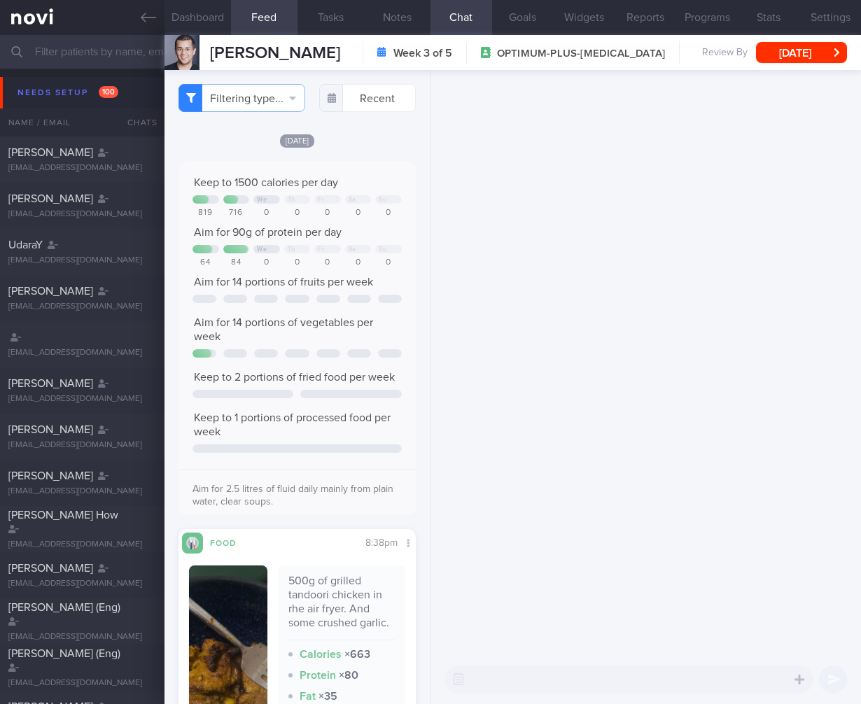
select select "7"
